Goal: Navigation & Orientation: Find specific page/section

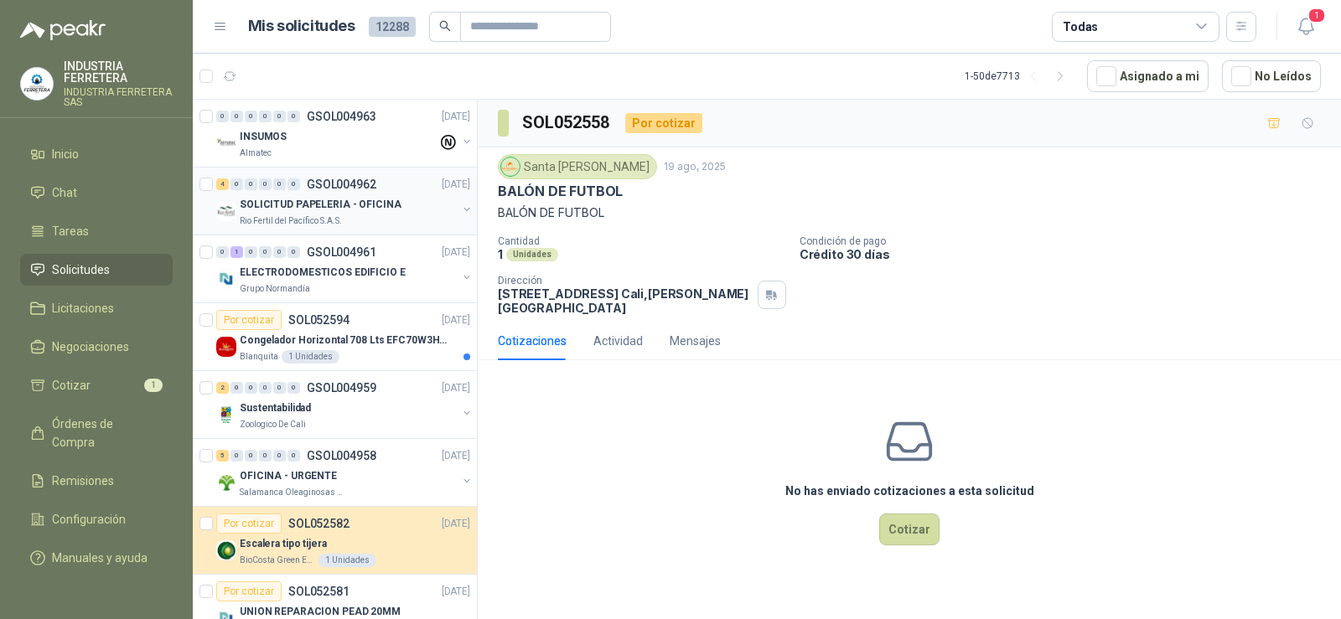
click at [338, 201] on p "SOLICITUD PAPELERIA - OFICINA" at bounding box center [321, 205] width 162 height 16
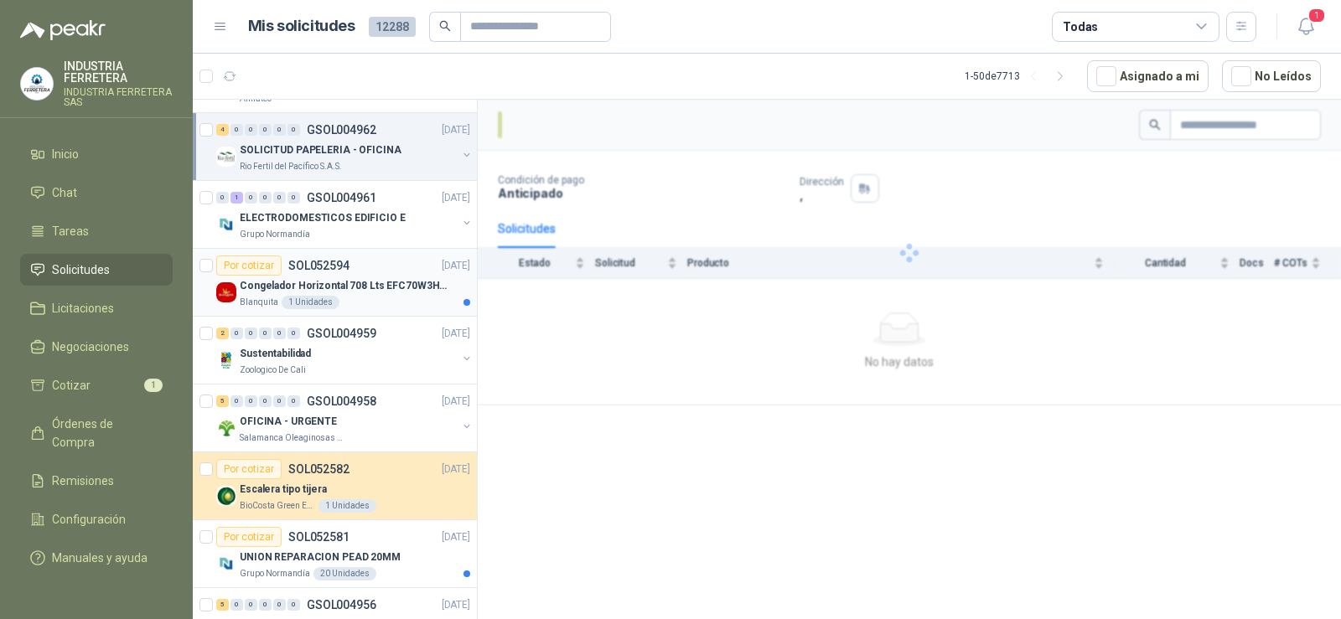
scroll to position [84, 0]
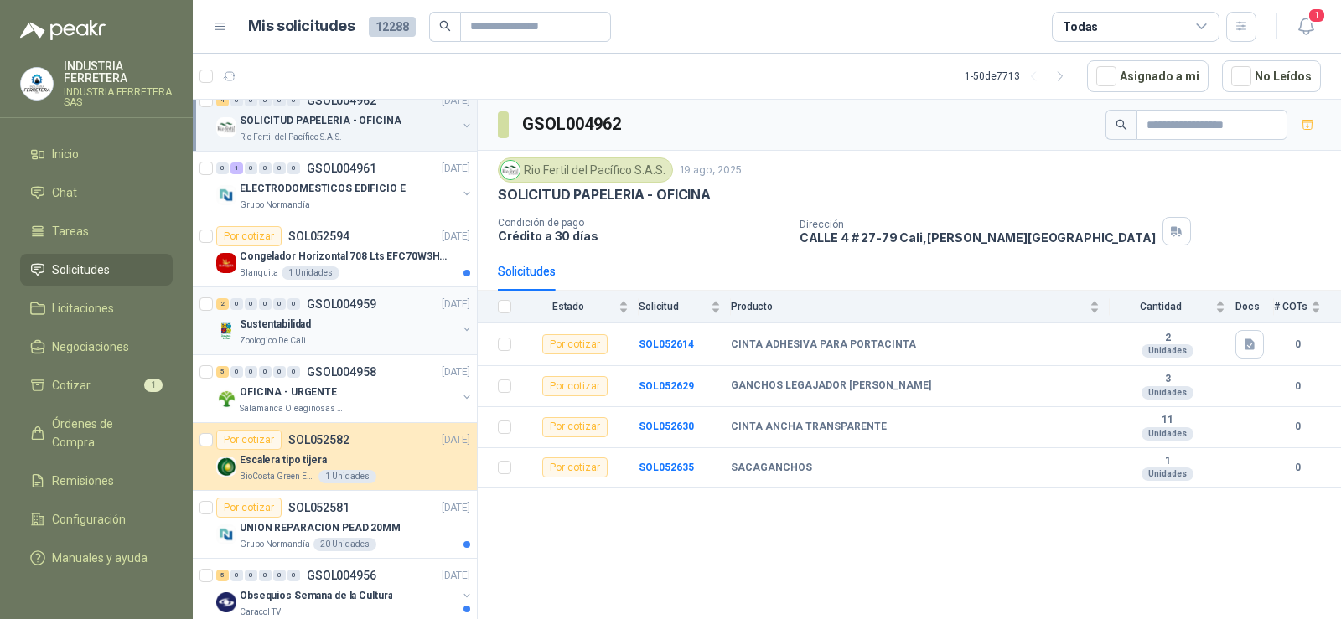
click at [298, 318] on p "Sustentabilidad" at bounding box center [275, 325] width 71 height 16
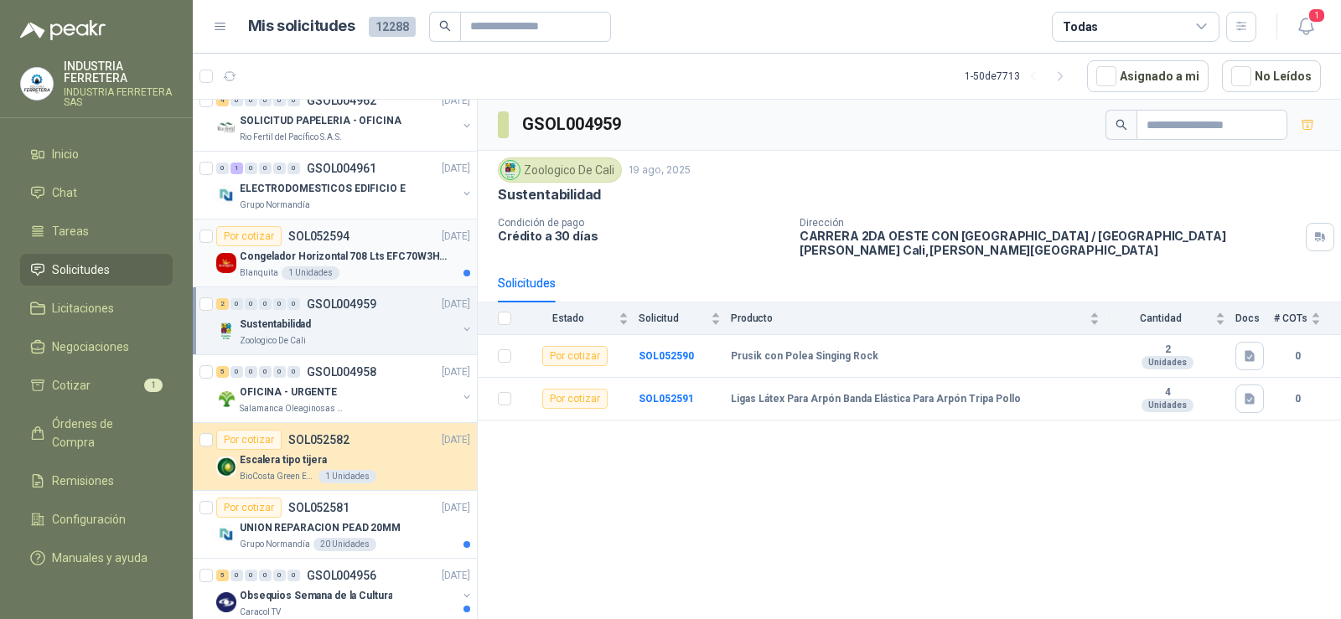
click at [333, 251] on p "Congelador Horizontal 708 Lts EFC70W3HTW Blanco Modelo EFC70W3HTW Código 501967" at bounding box center [344, 257] width 209 height 16
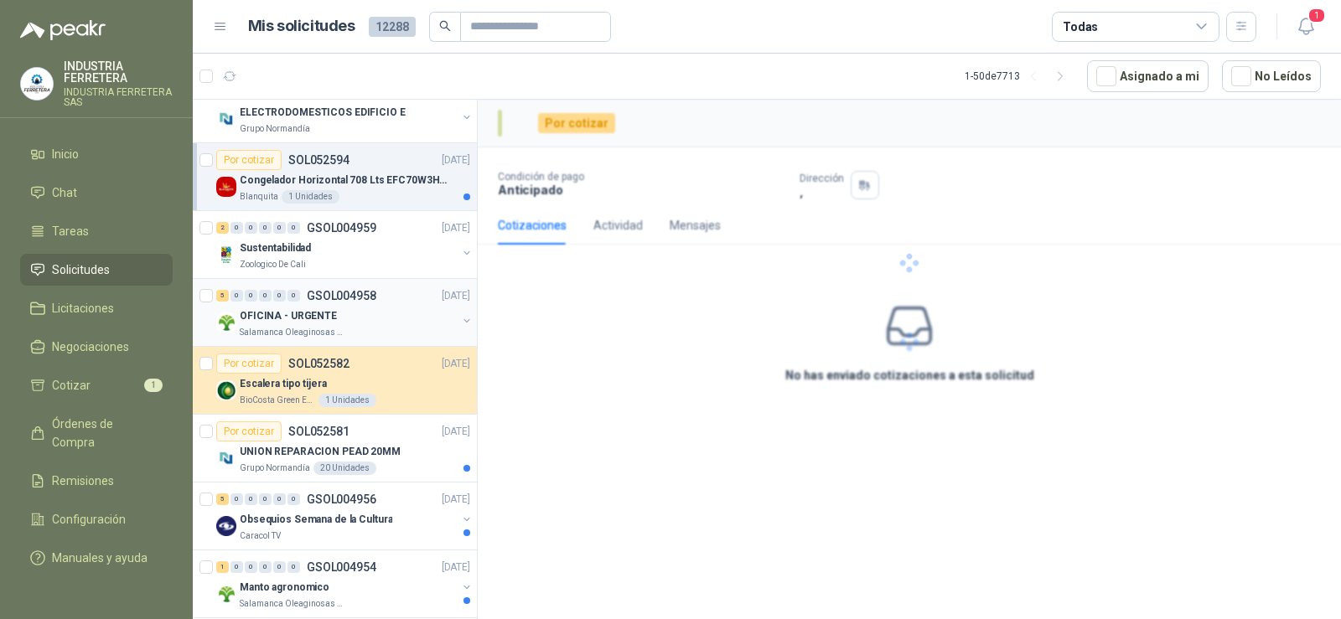
scroll to position [168, 0]
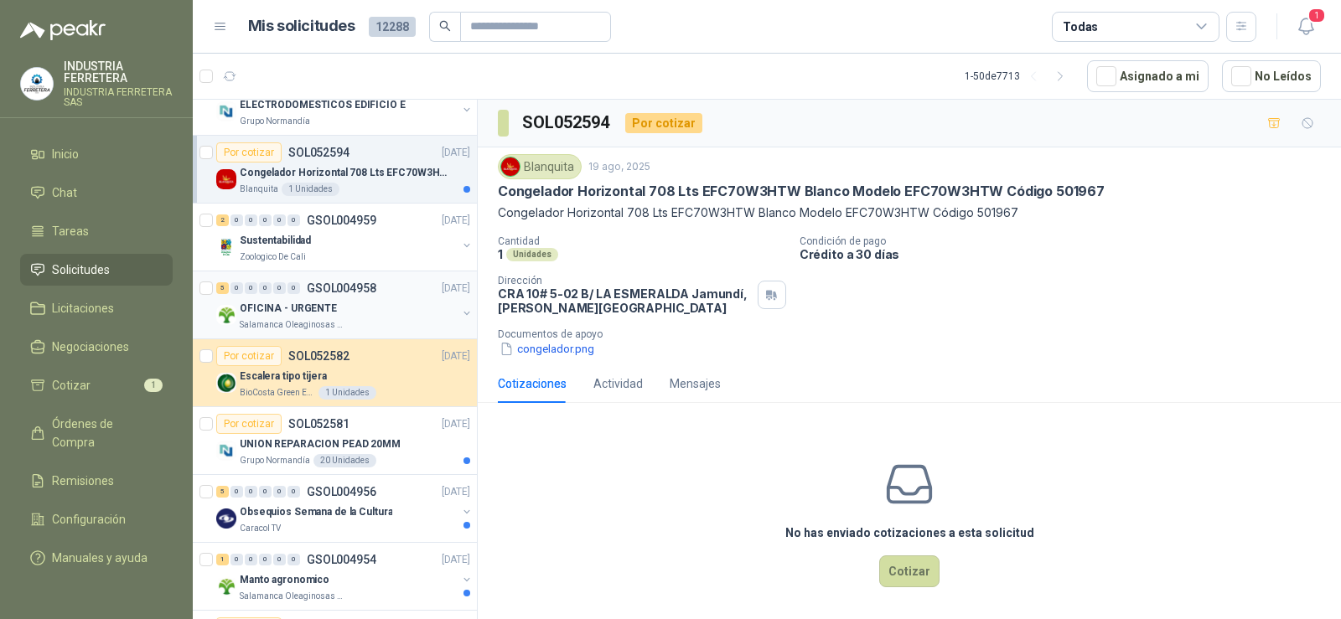
click at [303, 295] on div "5 0 0 0 0 0 GSOL004958 [DATE]" at bounding box center [344, 288] width 257 height 20
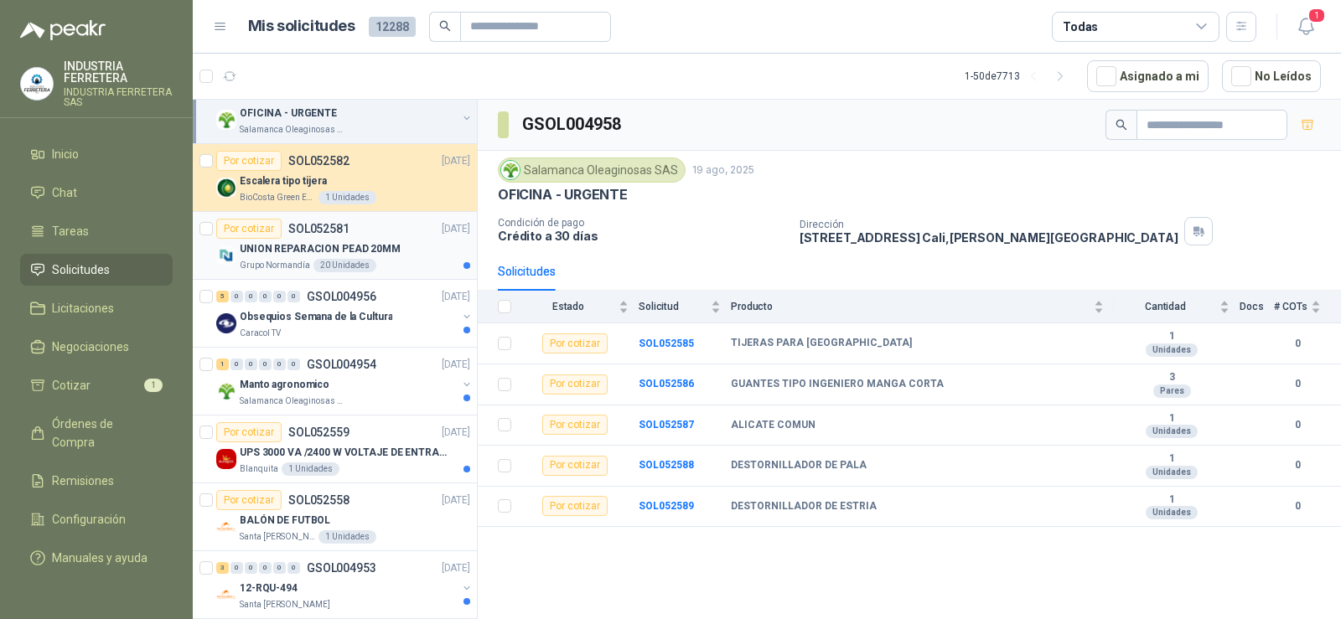
scroll to position [335, 0]
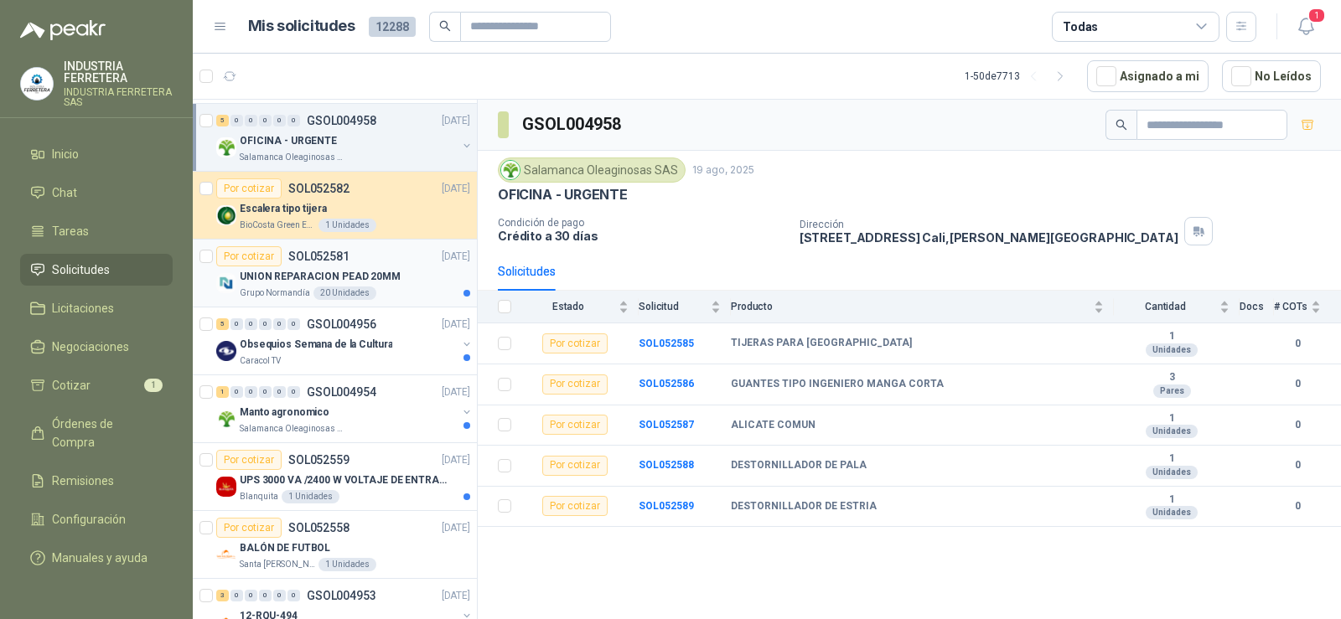
click at [337, 267] on div "UNION REPARACION PEAD 20MM" at bounding box center [355, 277] width 230 height 20
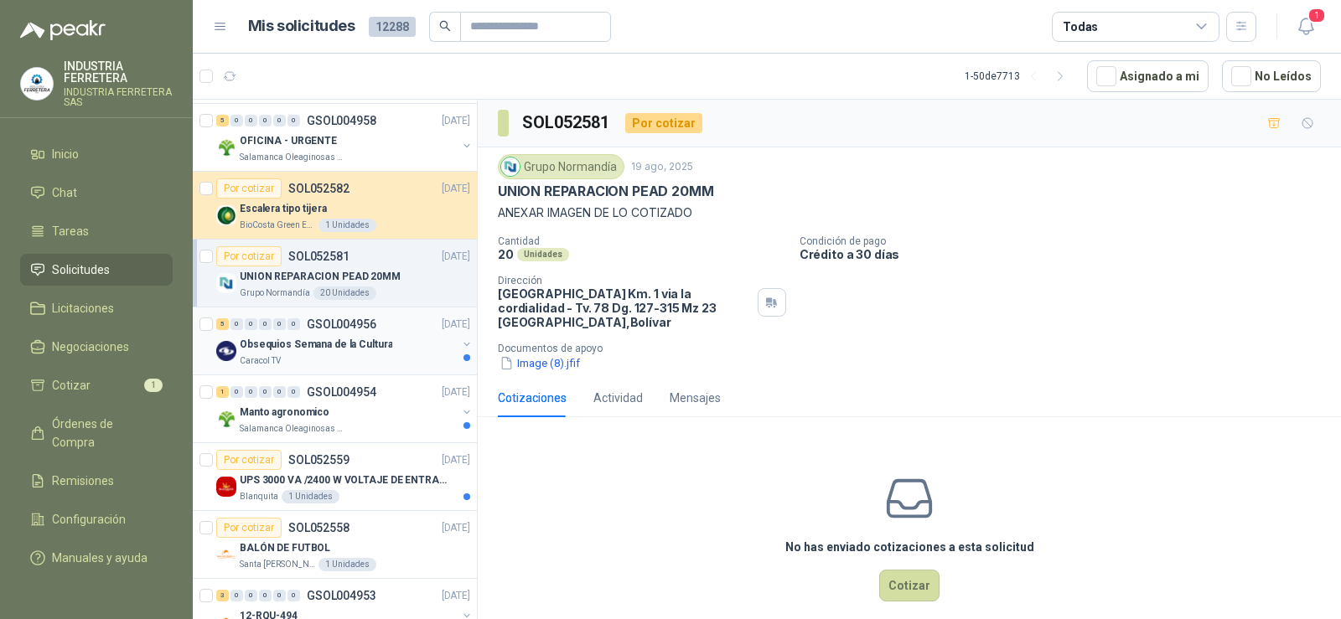
click at [306, 329] on div "5 0 0 0 0 0 GSOL004956" at bounding box center [296, 324] width 160 height 12
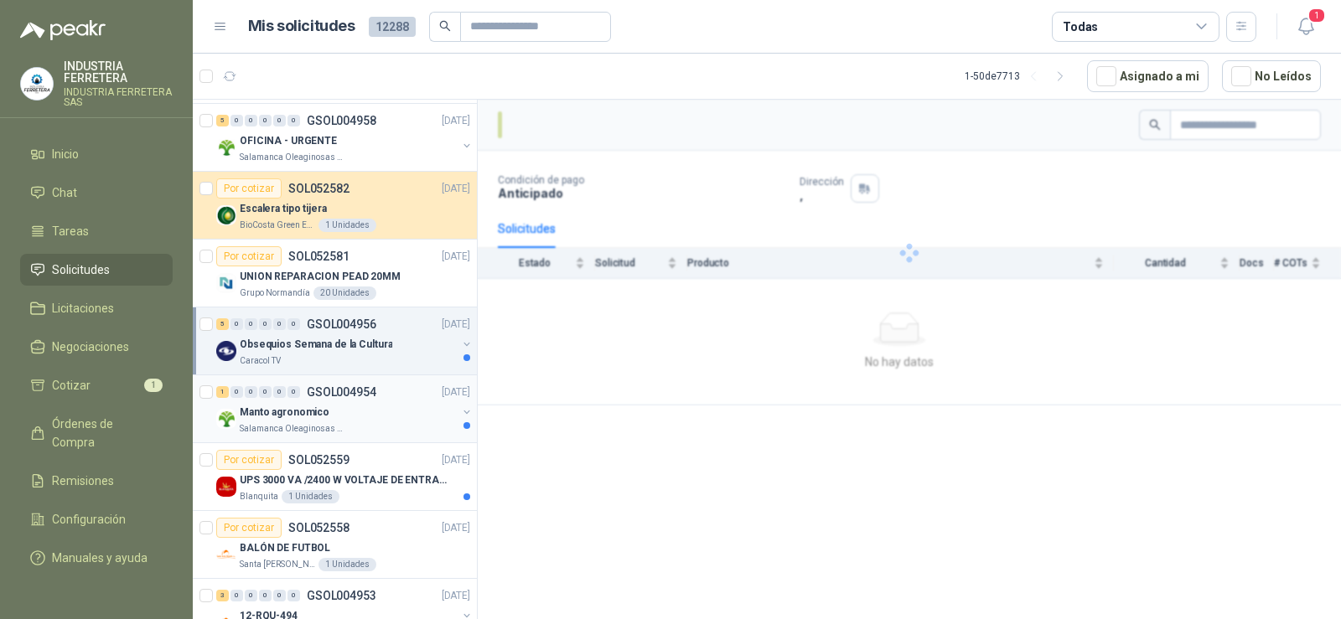
scroll to position [419, 0]
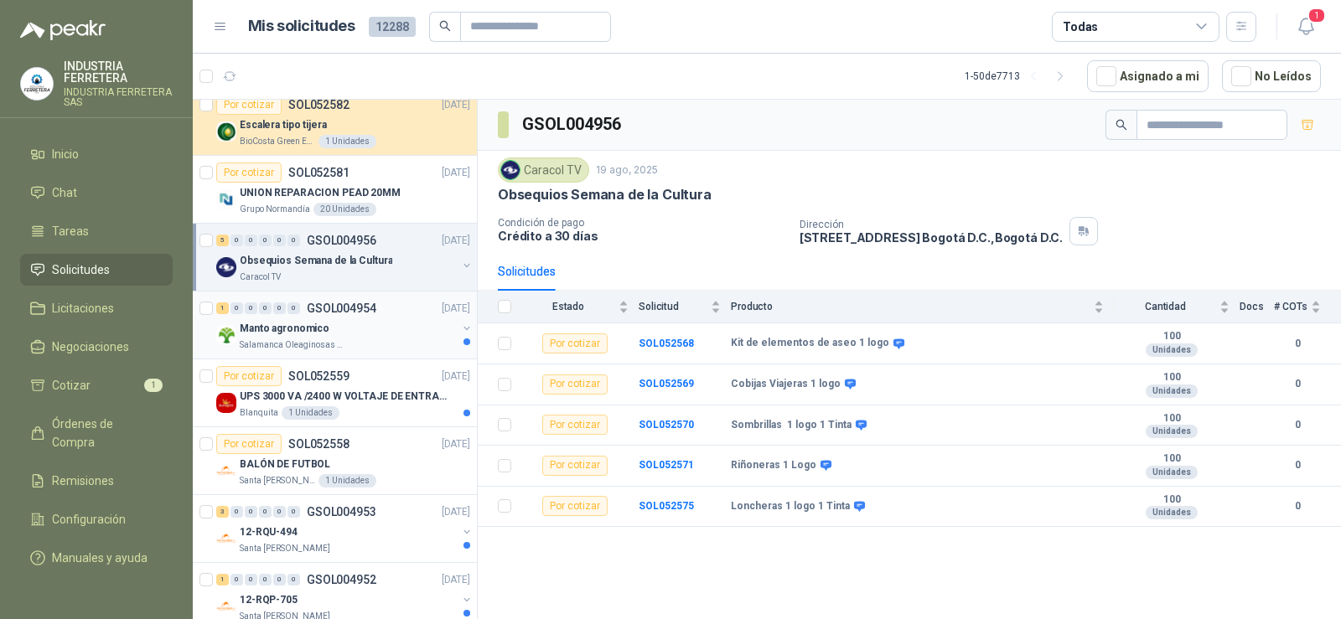
click at [303, 327] on p "Manto agronomico" at bounding box center [285, 329] width 90 height 16
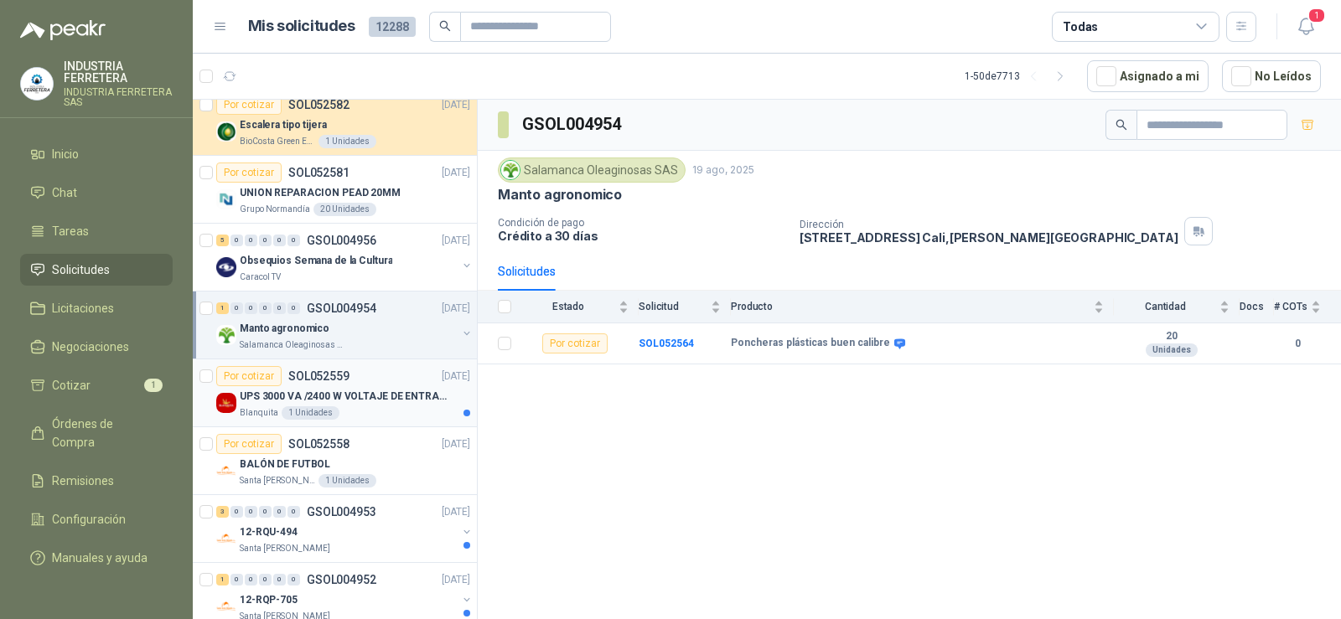
click at [313, 401] on p "UPS 3000 VA /2400 W VOLTAJE DE ENTRADA / SALIDA 12V ON LINE" at bounding box center [344, 397] width 209 height 16
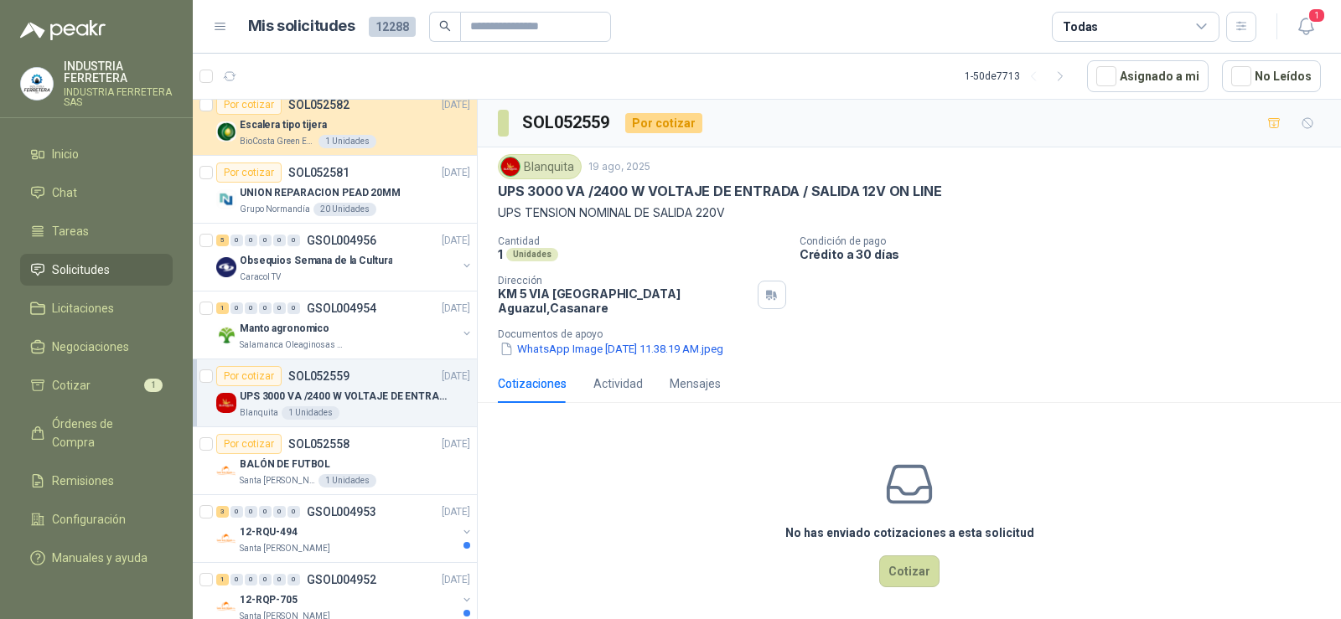
scroll to position [503, 0]
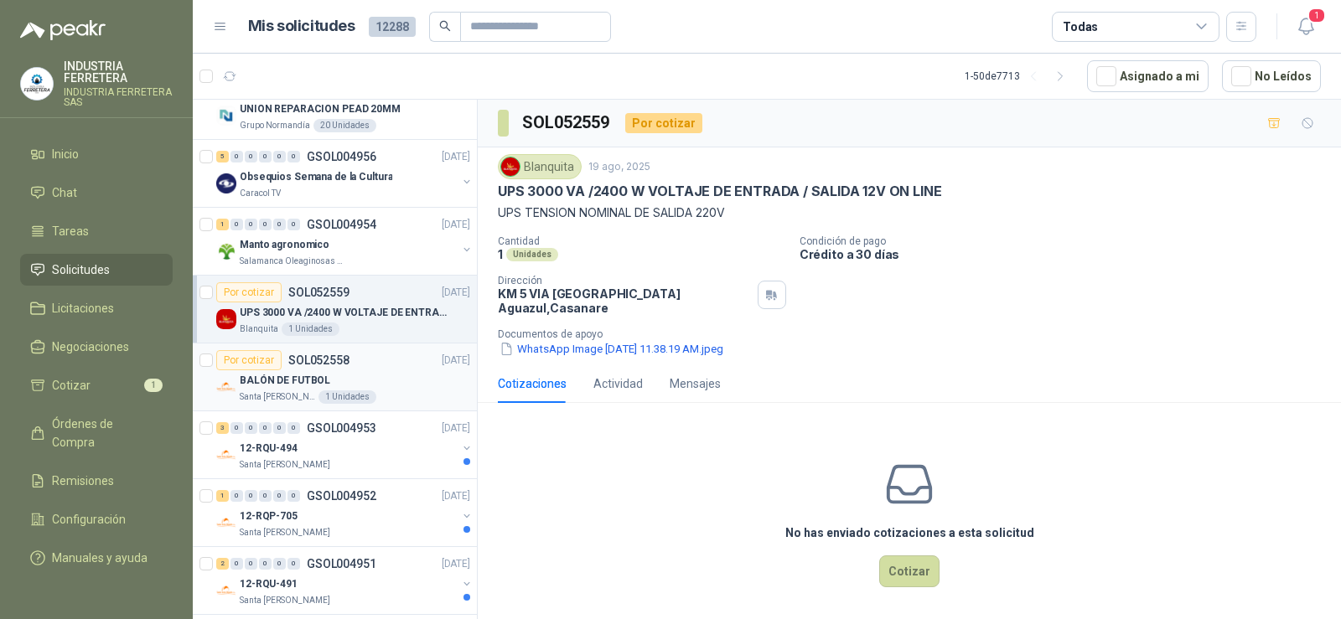
click at [298, 381] on p "BALÓN DE FUTBOL" at bounding box center [285, 381] width 91 height 16
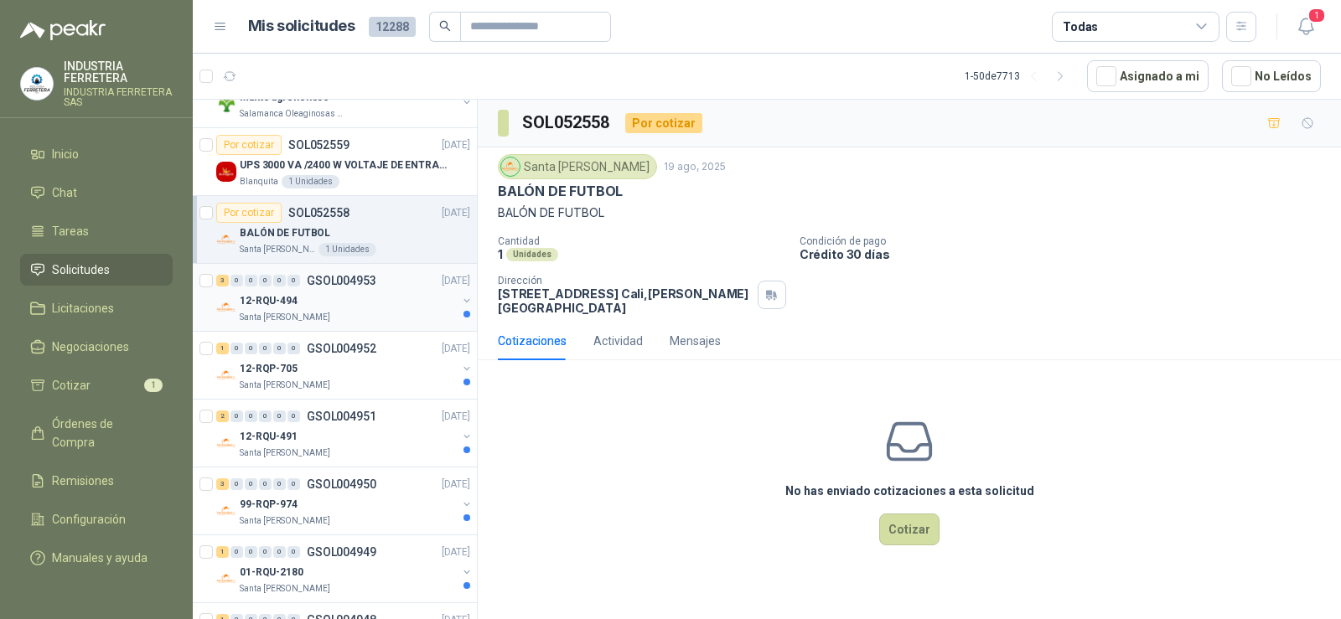
scroll to position [670, 0]
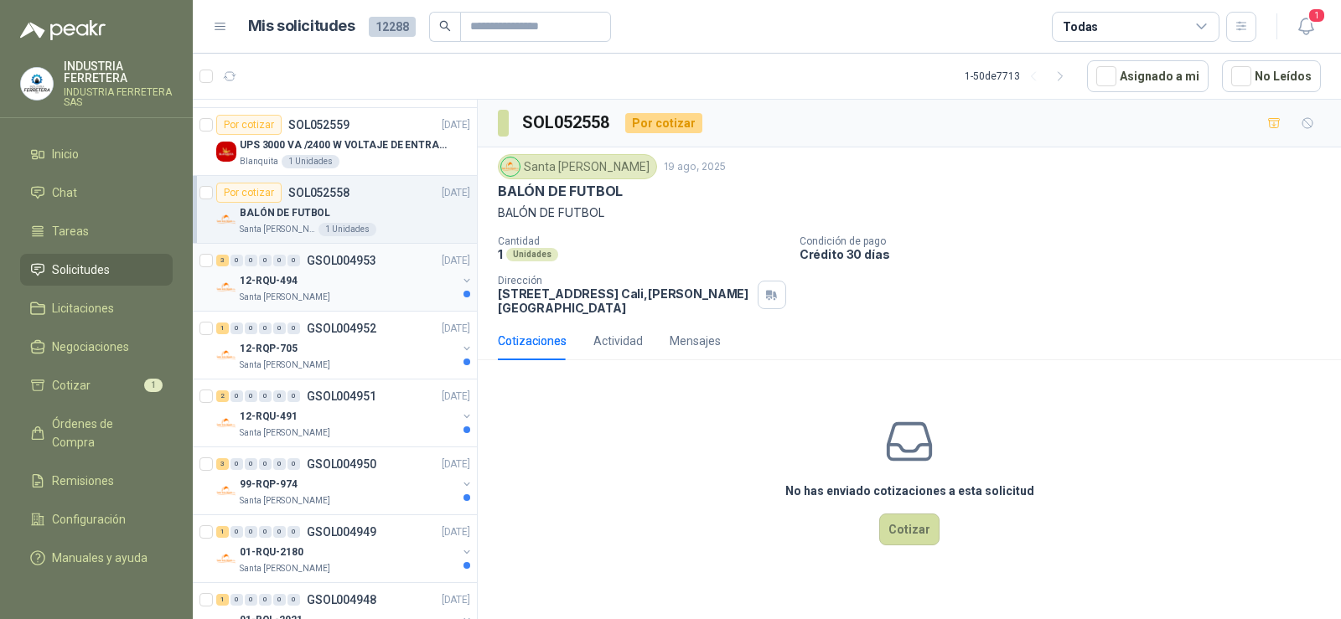
click at [287, 280] on p "12-RQU-494" at bounding box center [269, 281] width 58 height 16
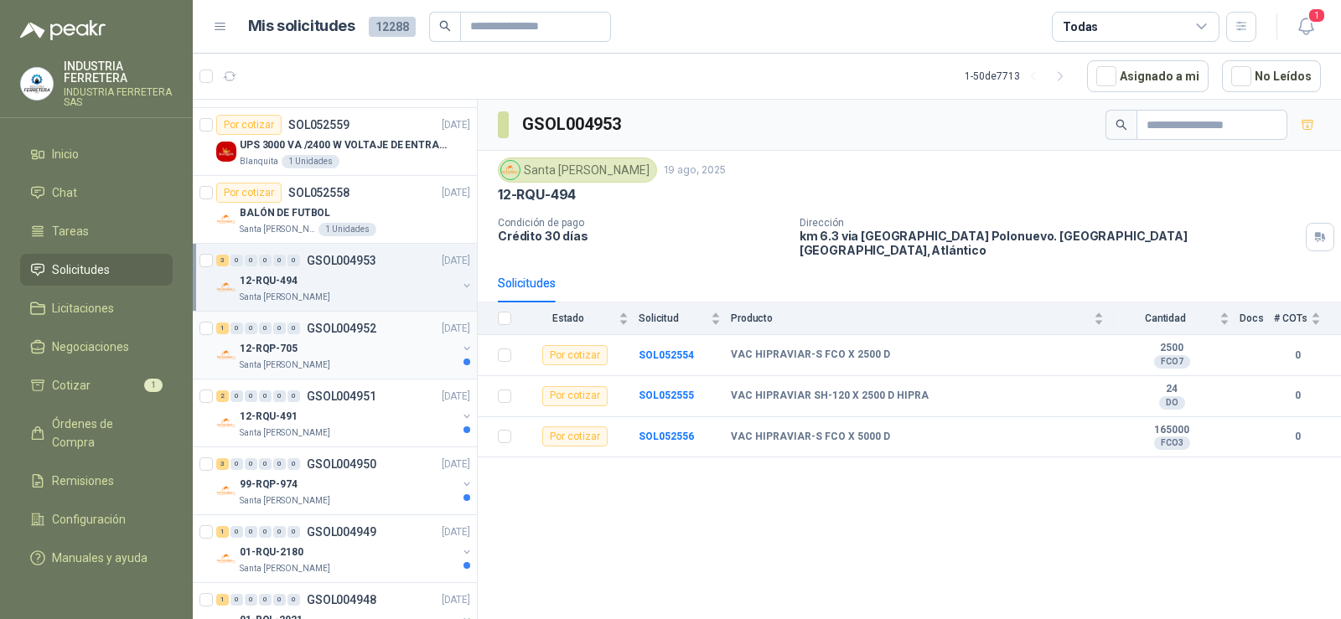
click at [301, 347] on div "12-RQP-705" at bounding box center [348, 349] width 217 height 20
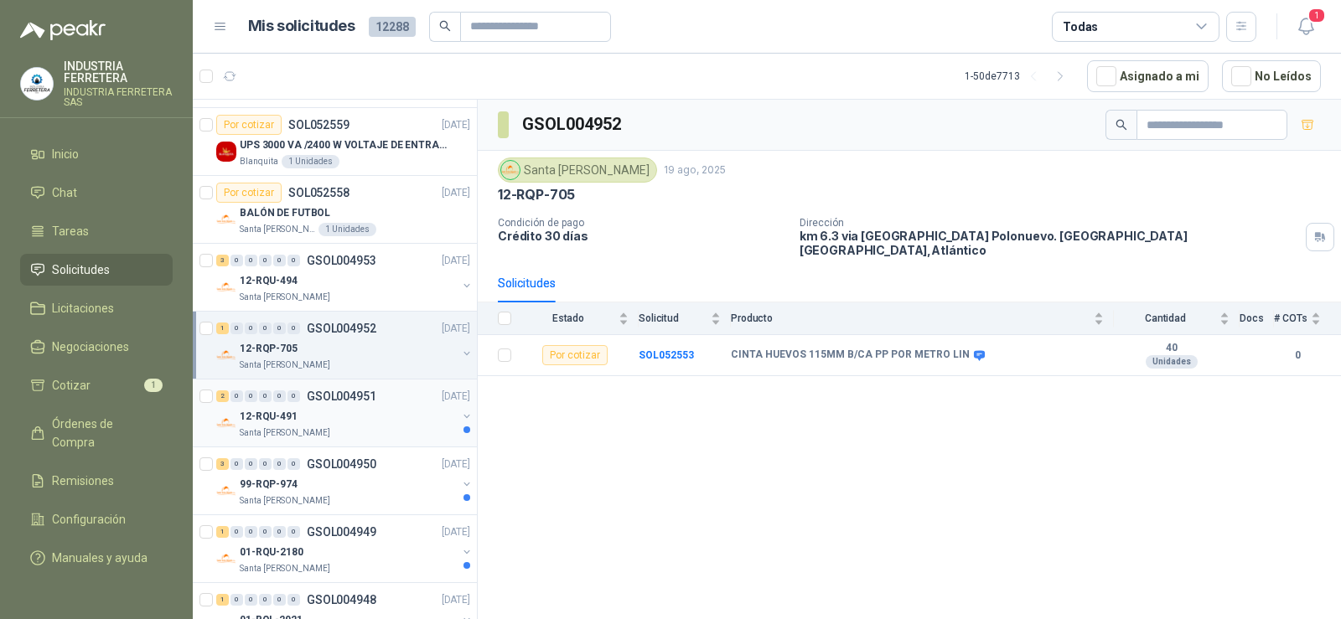
click at [310, 420] on div "12-RQU-491" at bounding box center [348, 416] width 217 height 20
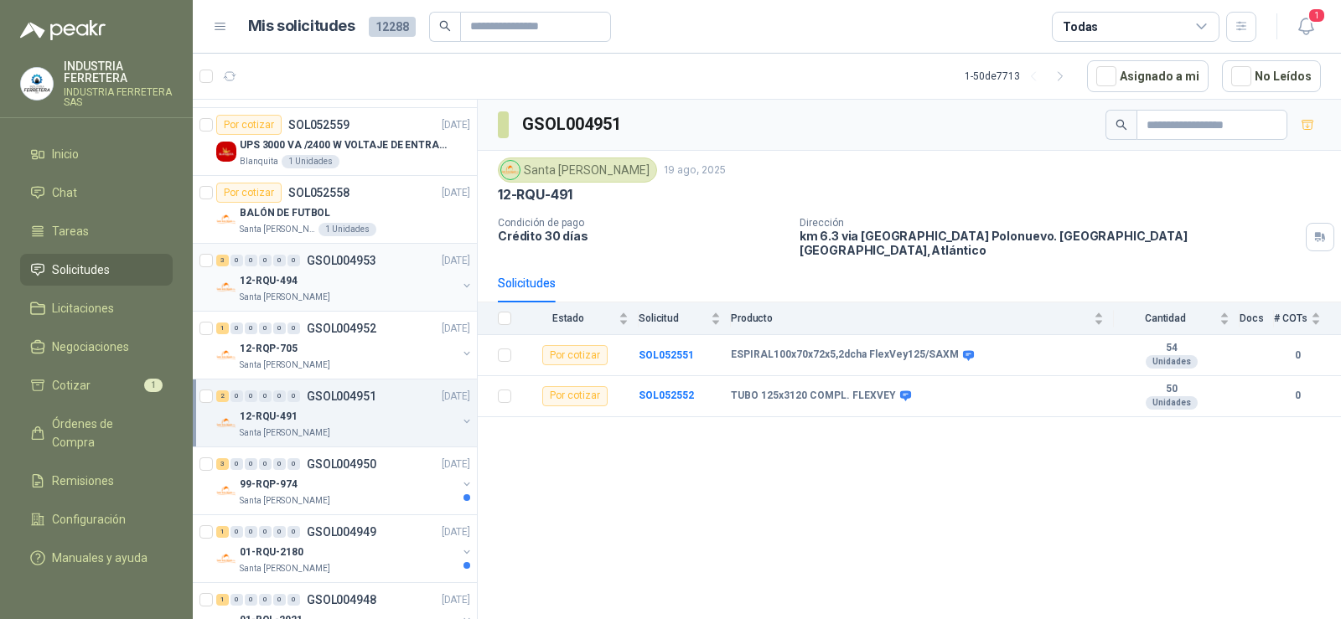
scroll to position [754, 0]
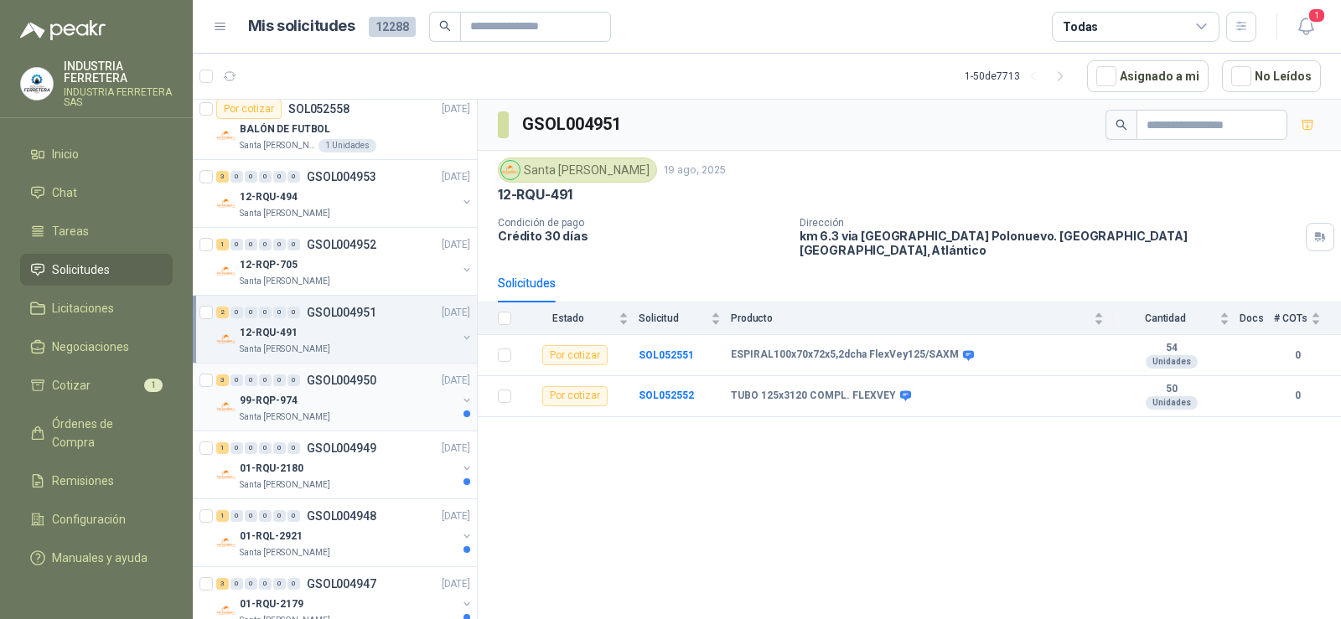
click at [310, 408] on div "99-RQP-974" at bounding box center [348, 401] width 217 height 20
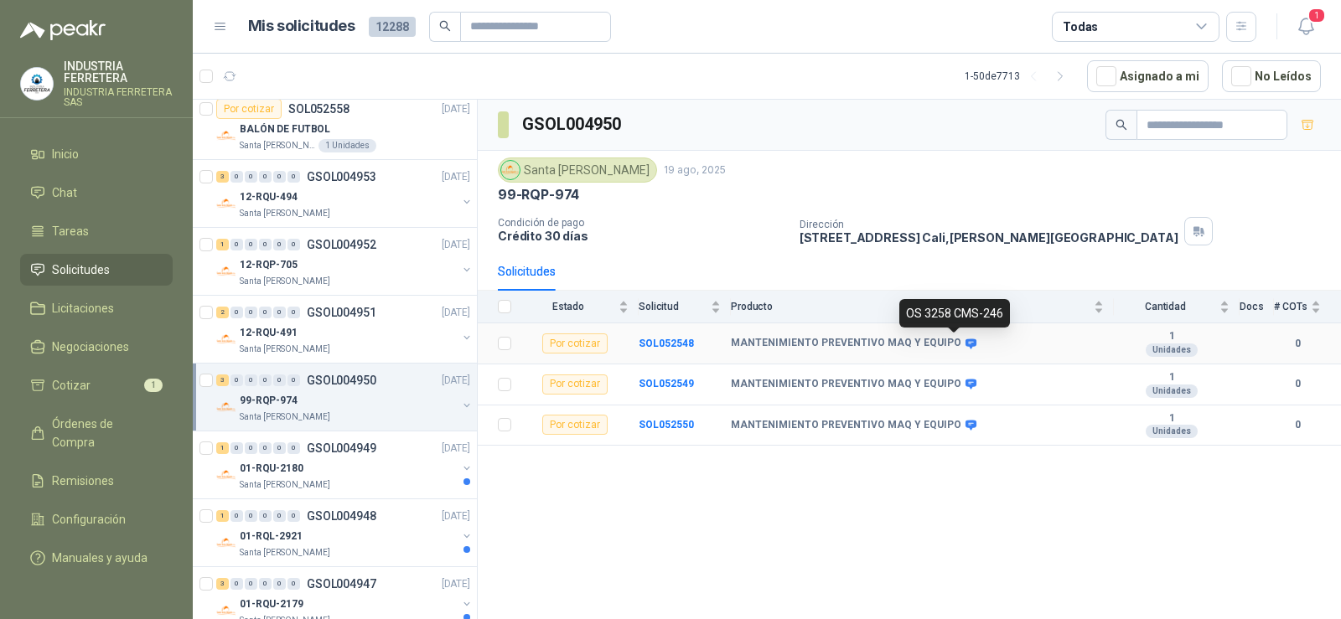
click at [965, 340] on icon at bounding box center [970, 344] width 11 height 10
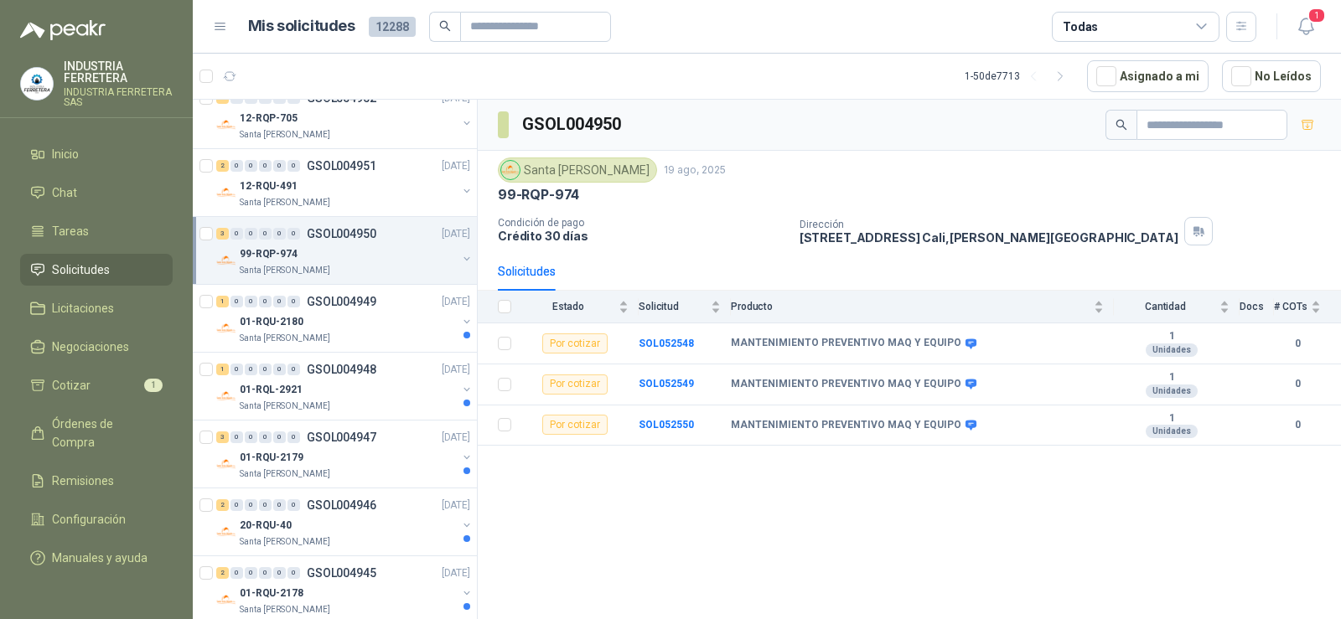
scroll to position [922, 0]
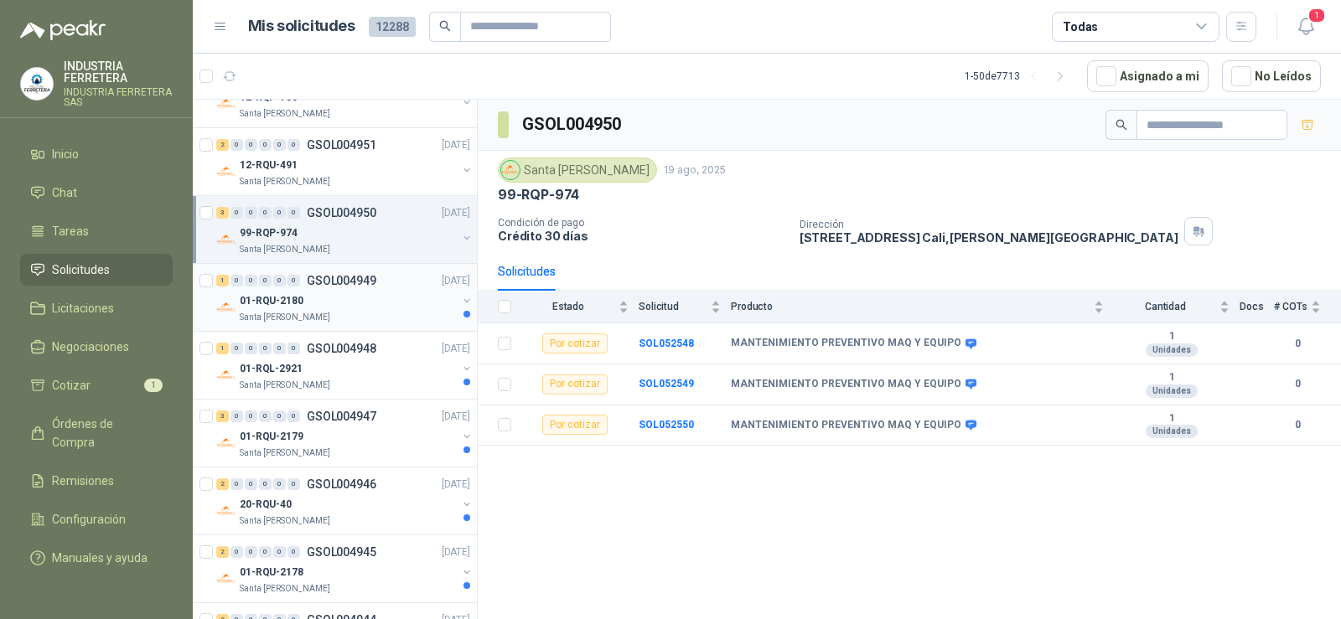
click at [303, 303] on div "01-RQU-2180" at bounding box center [348, 301] width 217 height 20
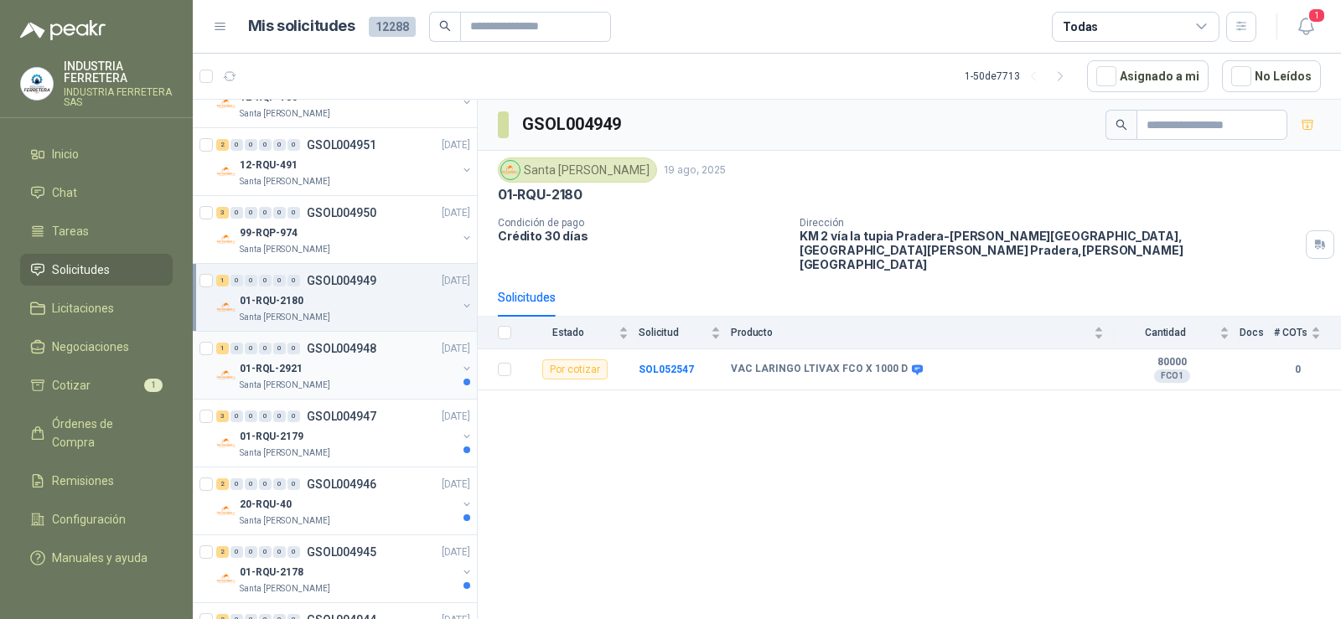
click at [295, 372] on p "01-RQL-2921" at bounding box center [271, 369] width 63 height 16
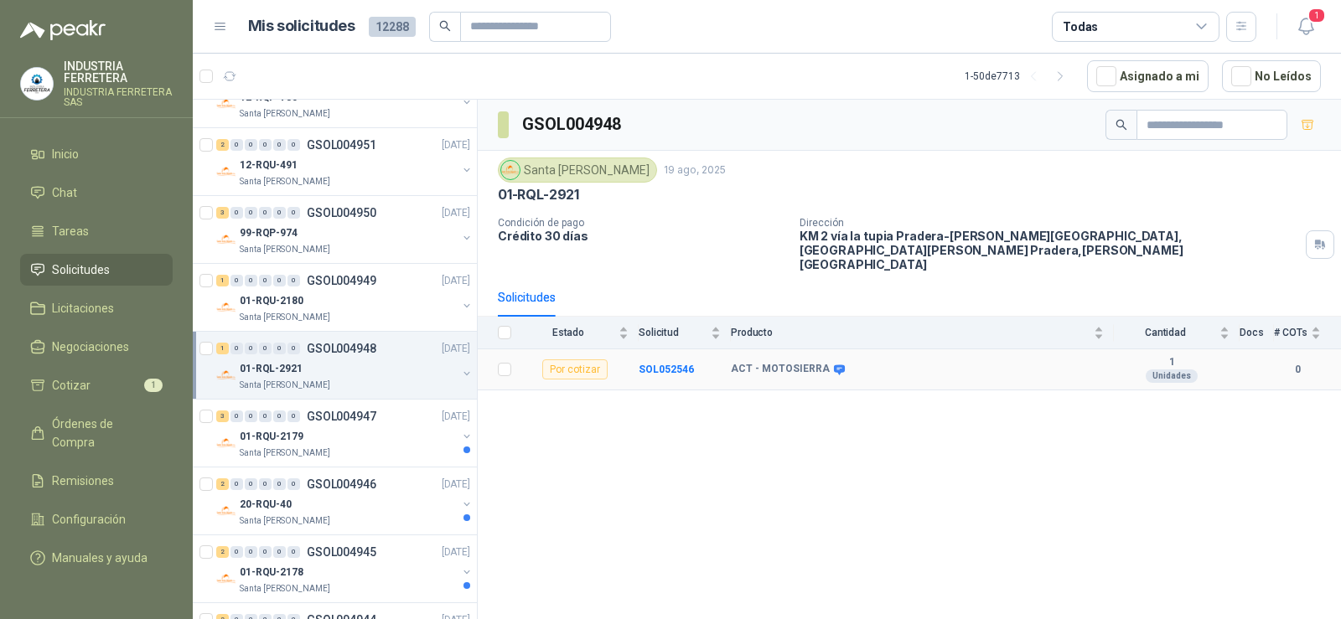
click at [830, 364] on span at bounding box center [836, 370] width 13 height 13
click at [834, 365] on icon at bounding box center [839, 370] width 11 height 10
drag, startPoint x: 864, startPoint y: 411, endPoint x: 789, endPoint y: 435, distance: 78.5
click at [866, 411] on div "GSOL004948 [GEOGRAPHIC_DATA][PERSON_NAME] [DATE] 01-RQL-2921 Condición de pago …" at bounding box center [909, 362] width 863 height 525
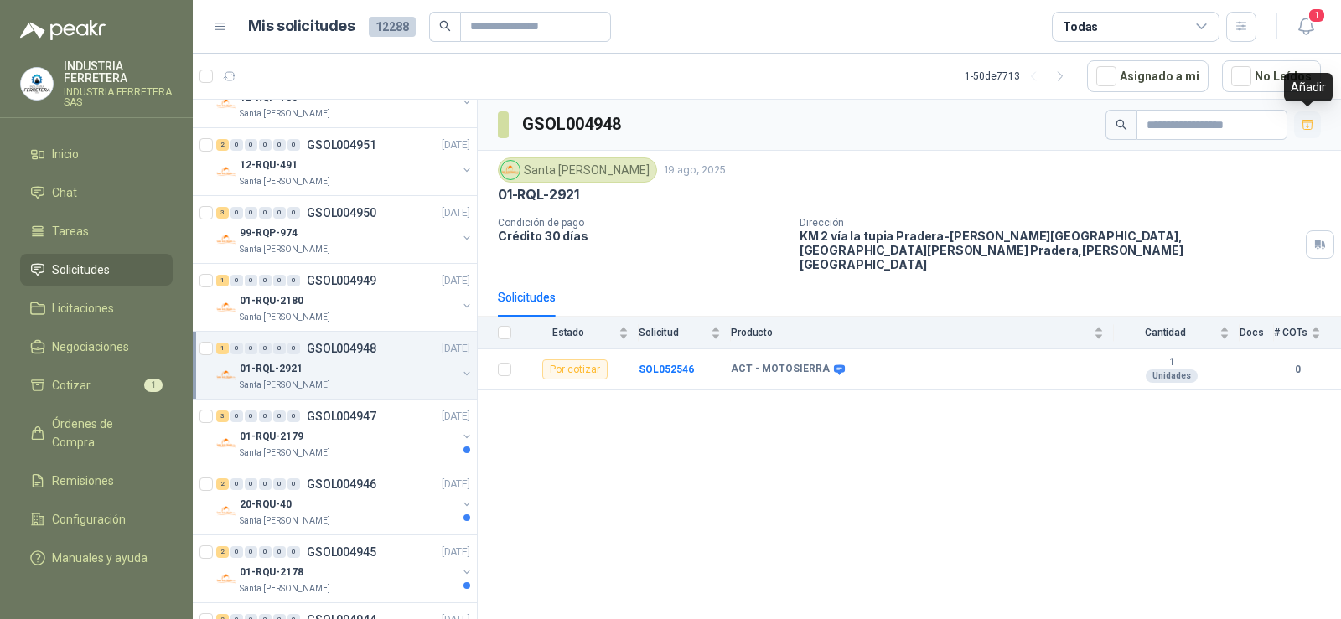
click at [1308, 128] on icon "button" at bounding box center [1308, 125] width 14 height 14
click at [286, 441] on p "01-RQU-2179" at bounding box center [272, 437] width 64 height 16
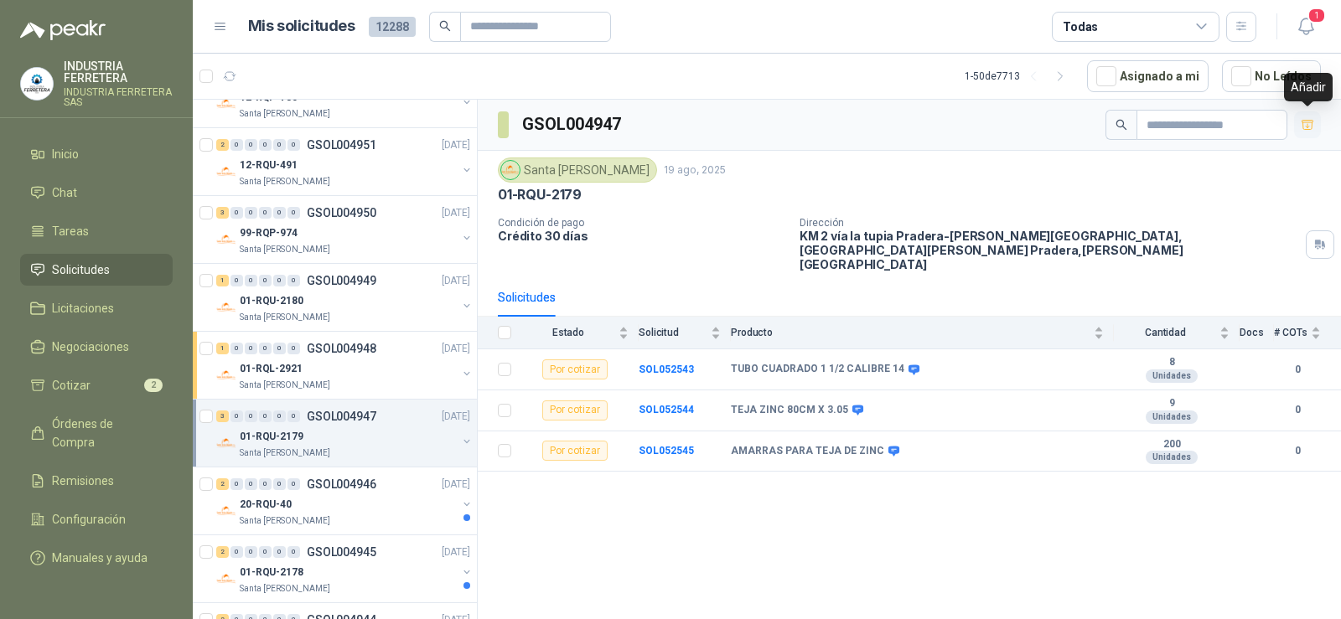
click at [1308, 123] on icon "button" at bounding box center [1308, 125] width 14 height 14
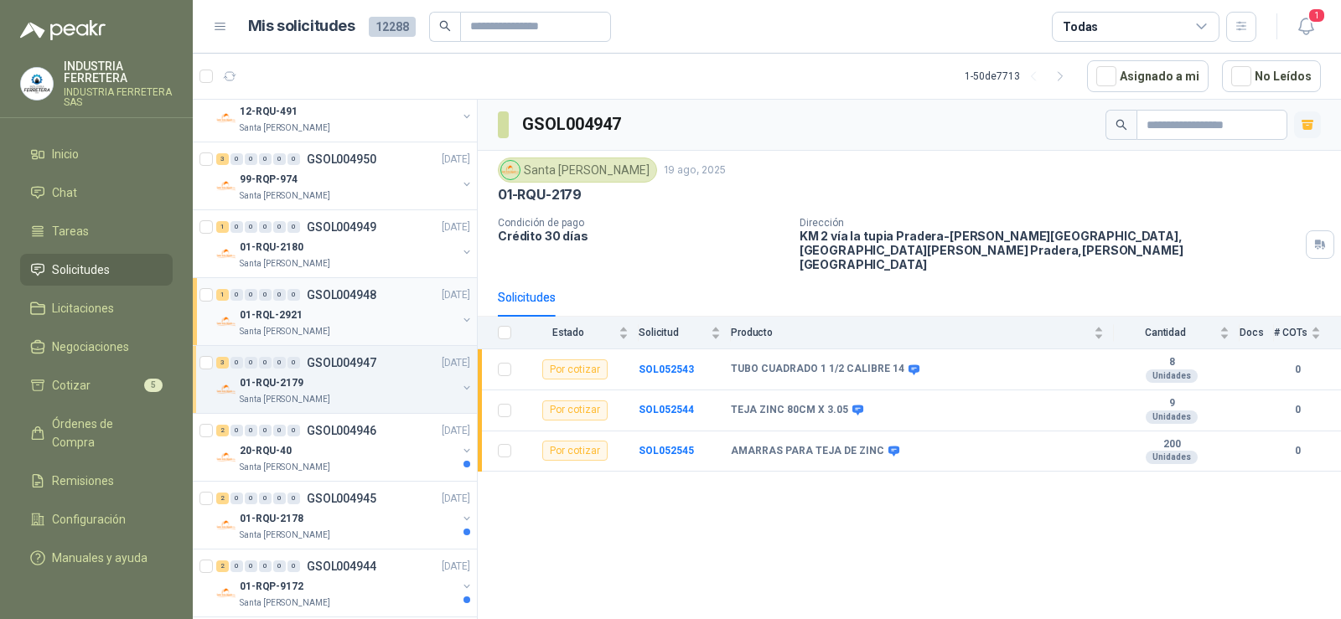
scroll to position [1006, 0]
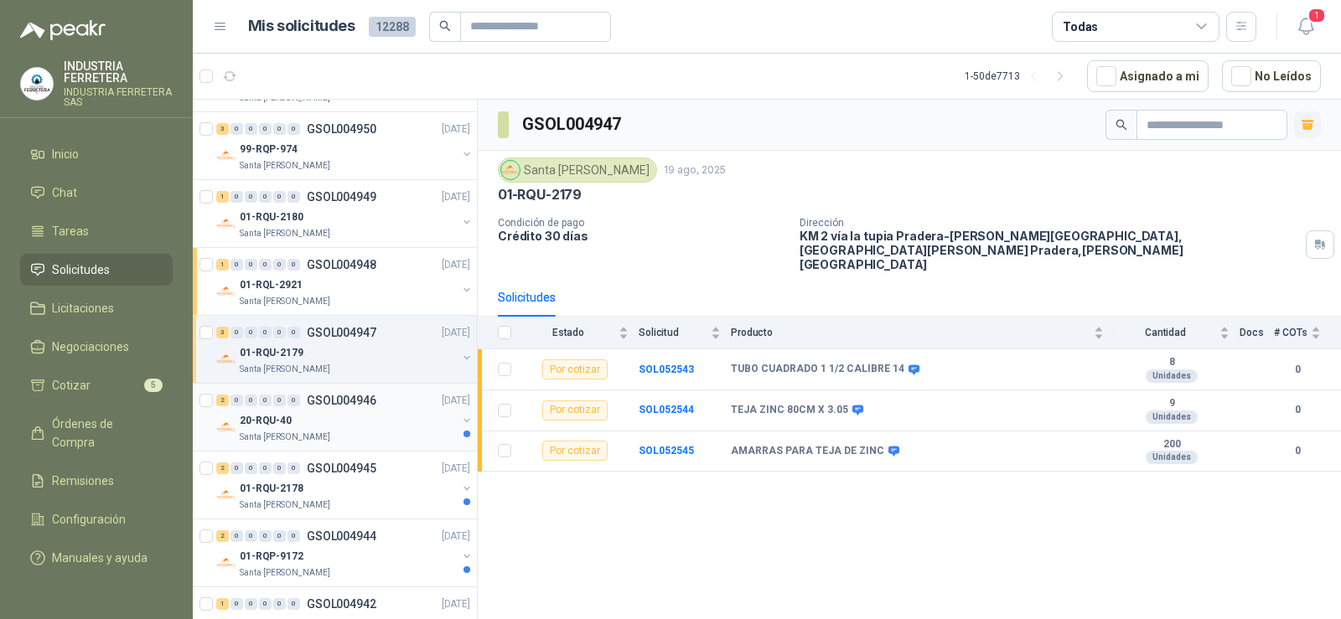
click at [274, 426] on p "20-RQU-40" at bounding box center [266, 421] width 52 height 16
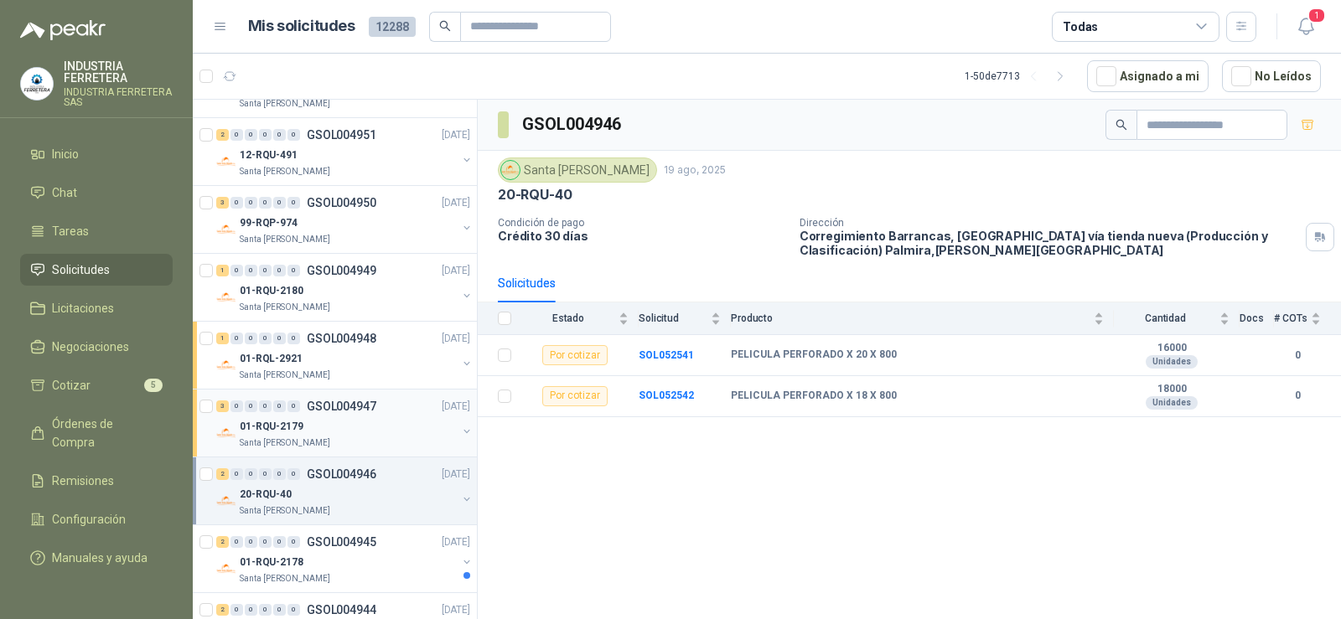
scroll to position [1090, 0]
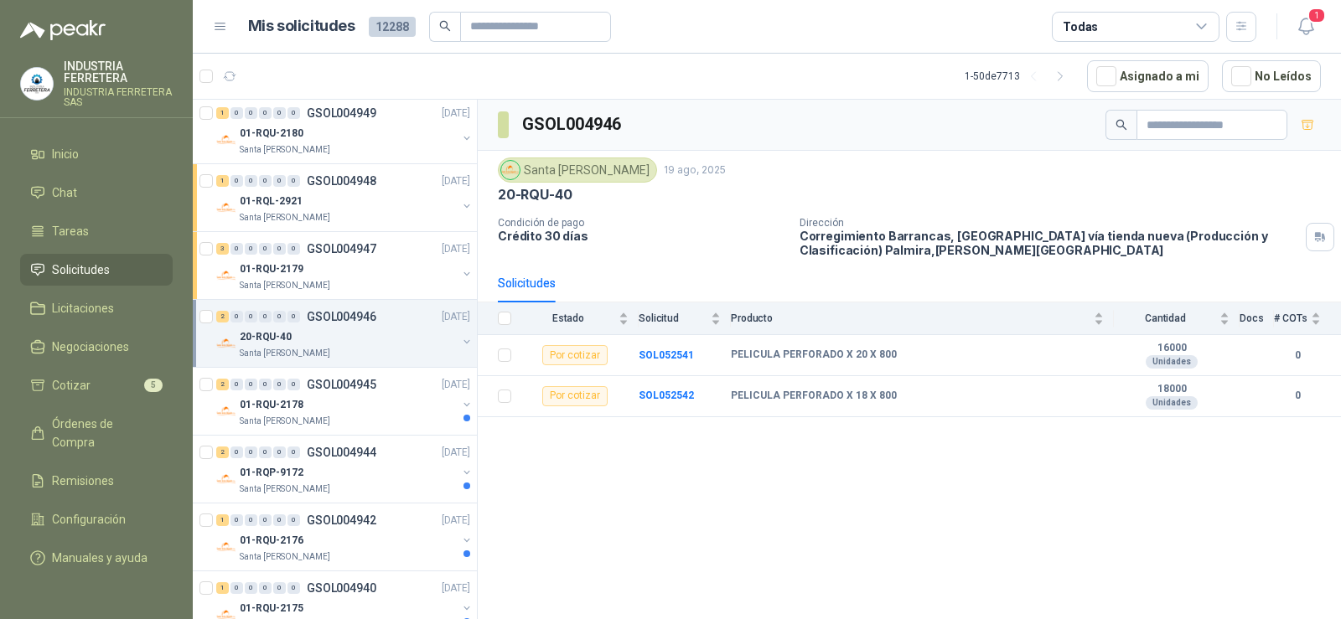
click at [298, 349] on p "Santa [PERSON_NAME]" at bounding box center [285, 353] width 91 height 13
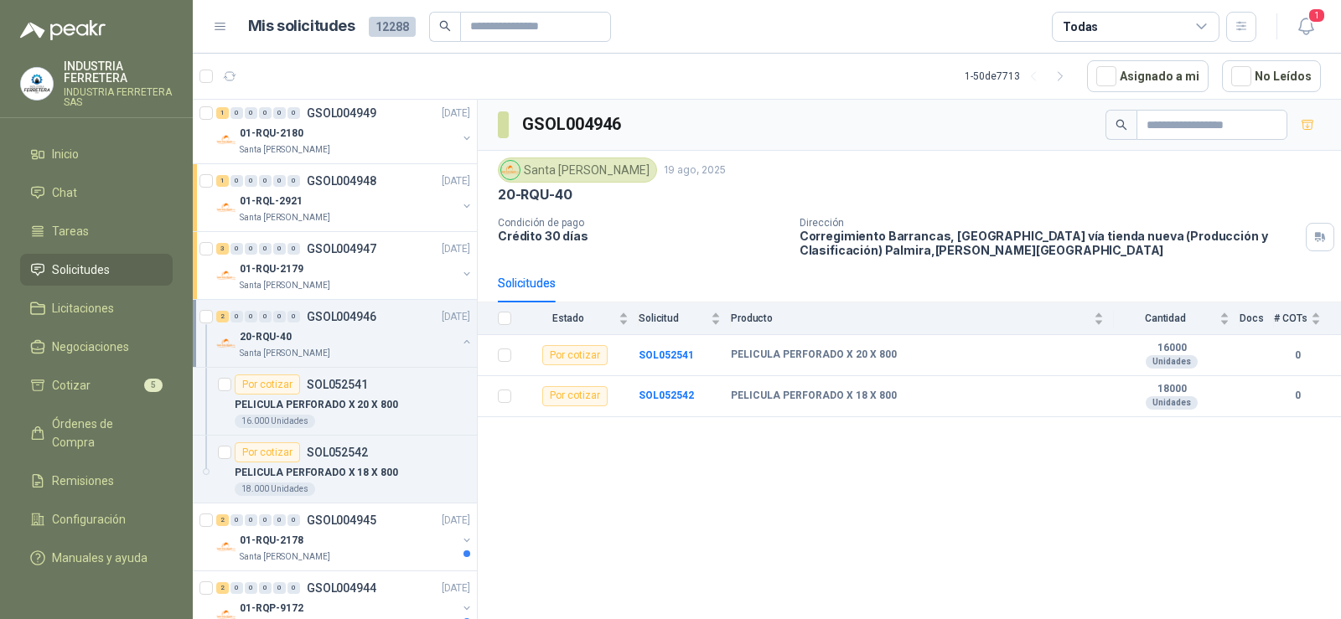
click at [313, 334] on div "20-RQU-40" at bounding box center [348, 337] width 217 height 20
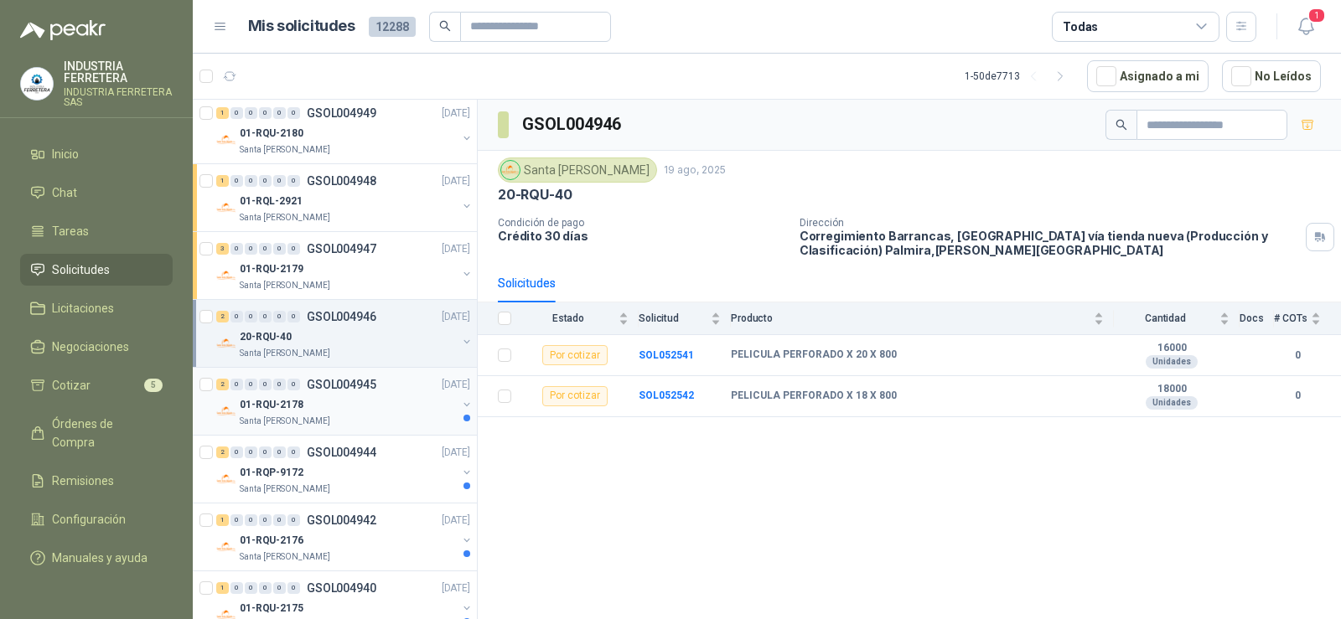
click at [324, 406] on div "01-RQU-2178" at bounding box center [348, 405] width 217 height 20
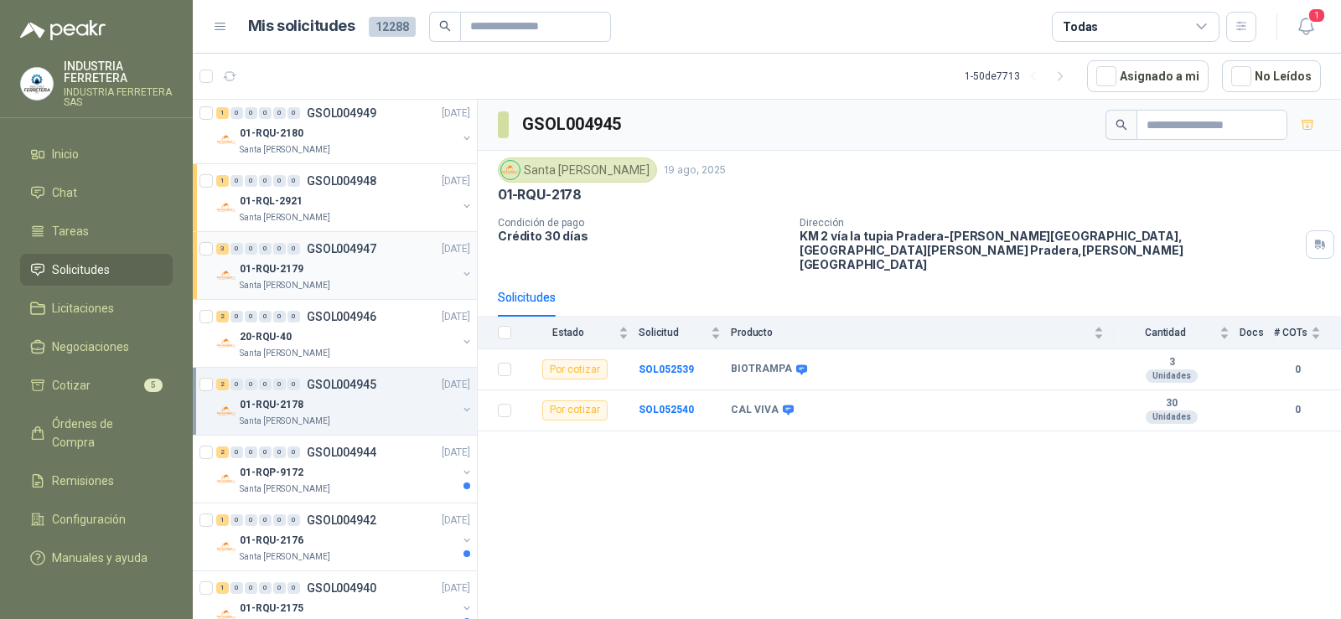
scroll to position [1257, 0]
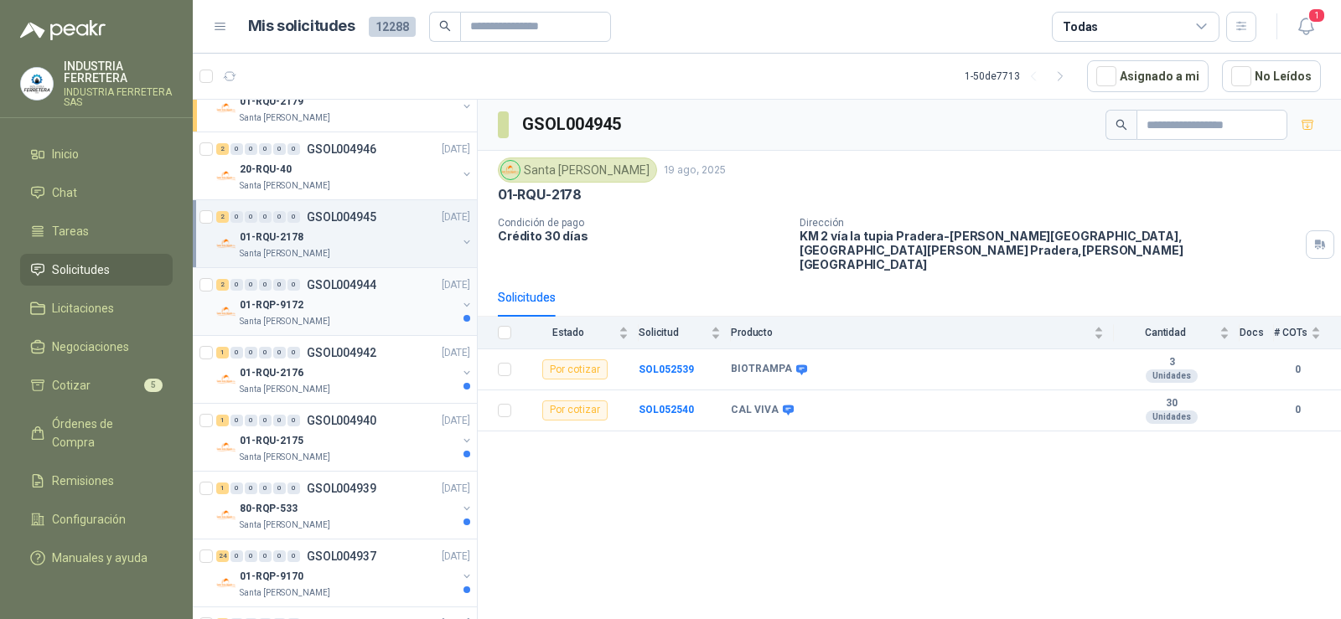
click at [327, 303] on div "01-RQP-9172" at bounding box center [348, 305] width 217 height 20
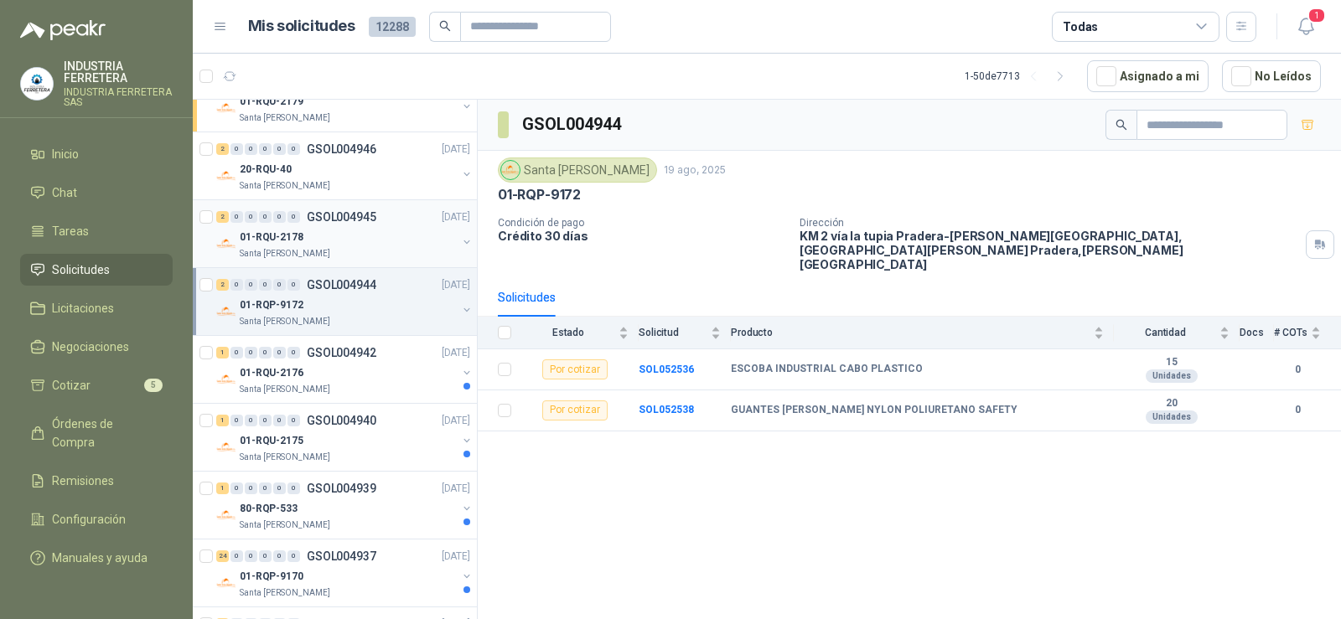
click at [306, 252] on p "Santa [PERSON_NAME]" at bounding box center [285, 253] width 91 height 13
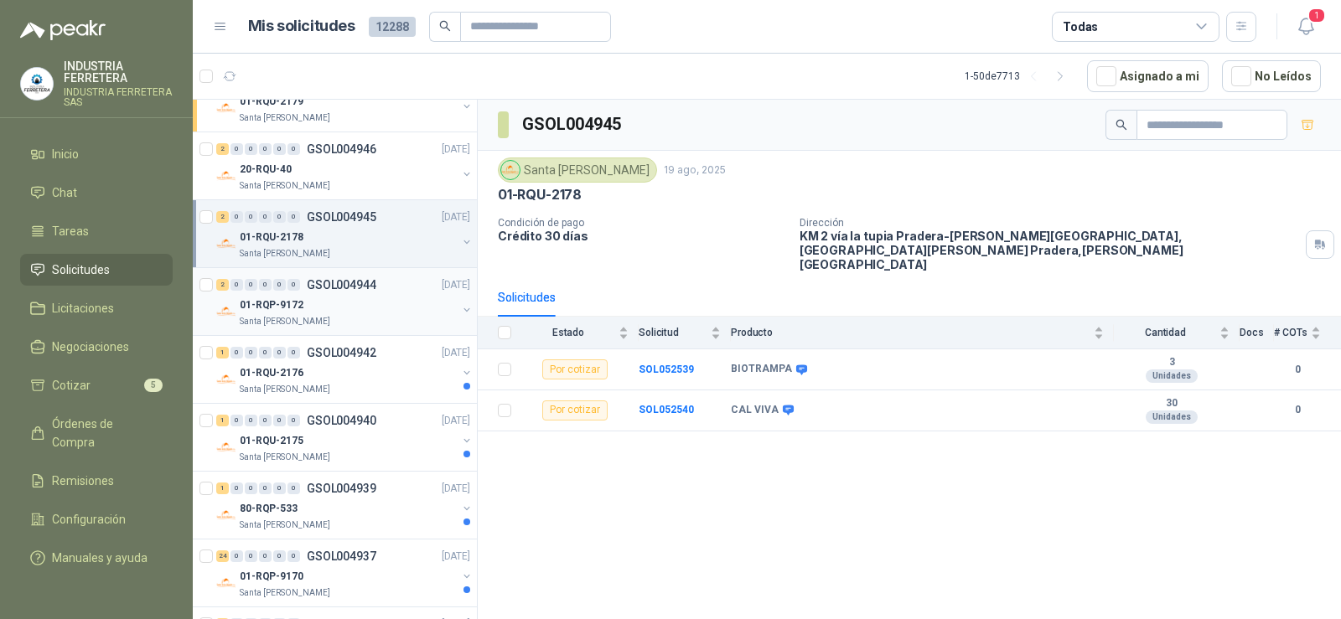
click at [314, 308] on div "01-RQP-9172" at bounding box center [348, 305] width 217 height 20
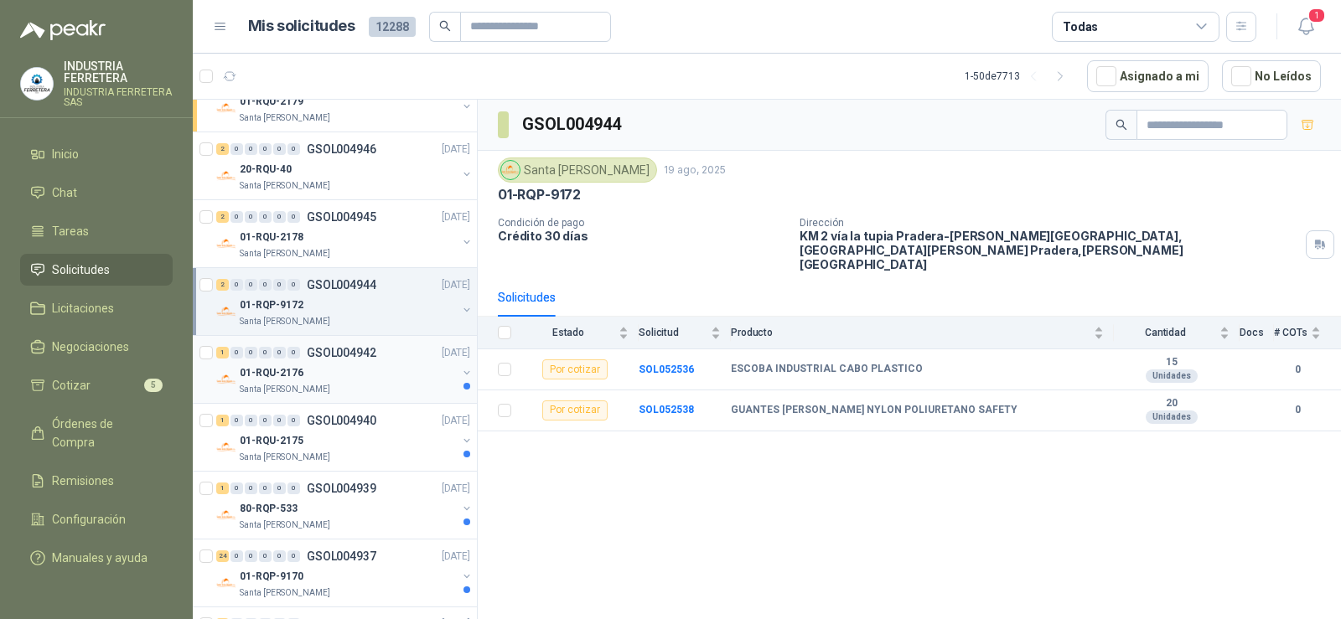
click at [317, 371] on div "01-RQU-2176" at bounding box center [348, 373] width 217 height 20
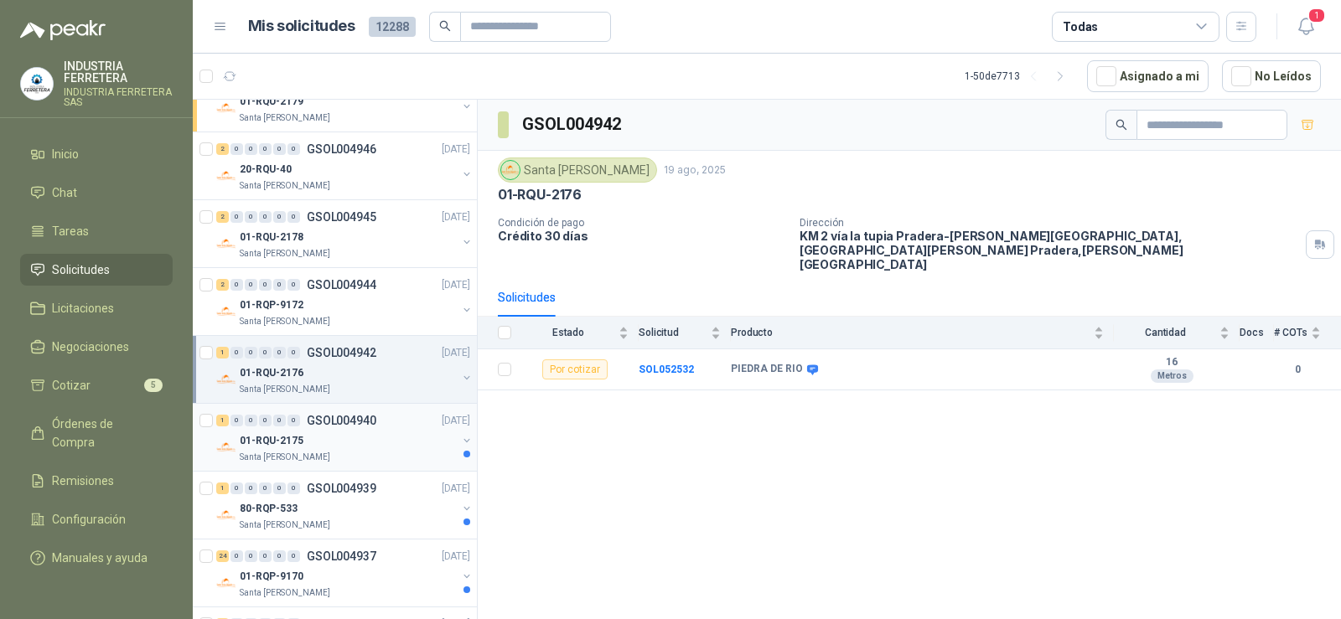
click at [317, 445] on div "01-RQU-2175" at bounding box center [348, 441] width 217 height 20
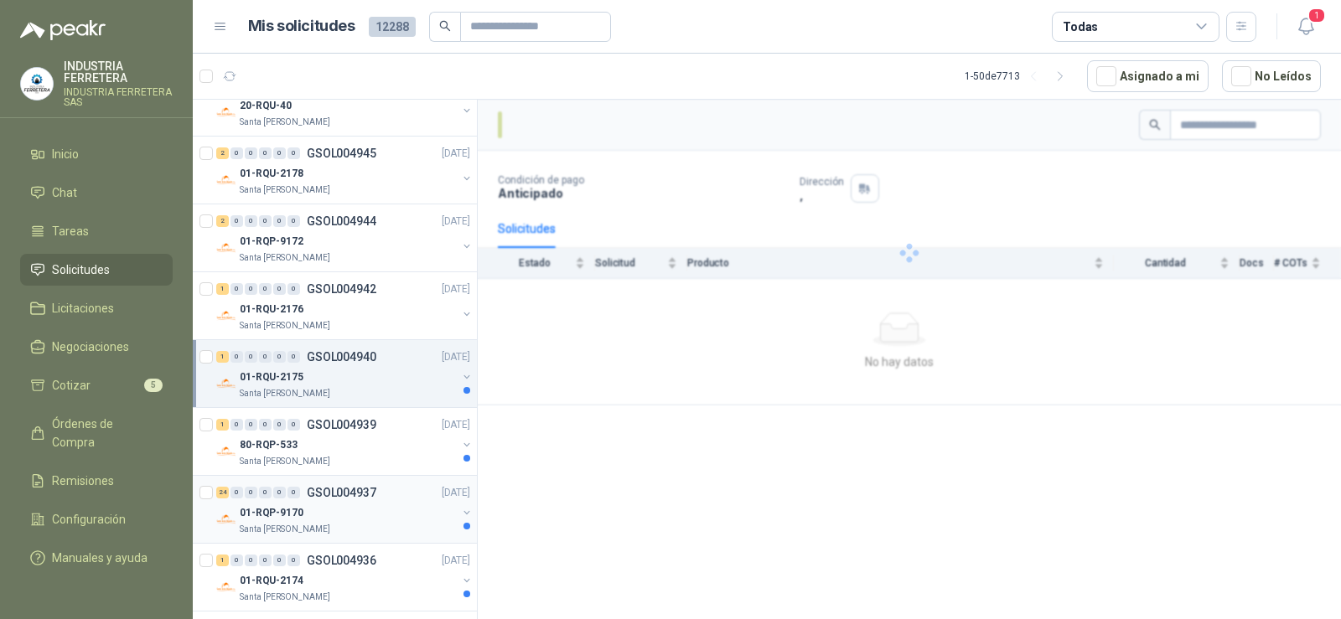
scroll to position [1425, 0]
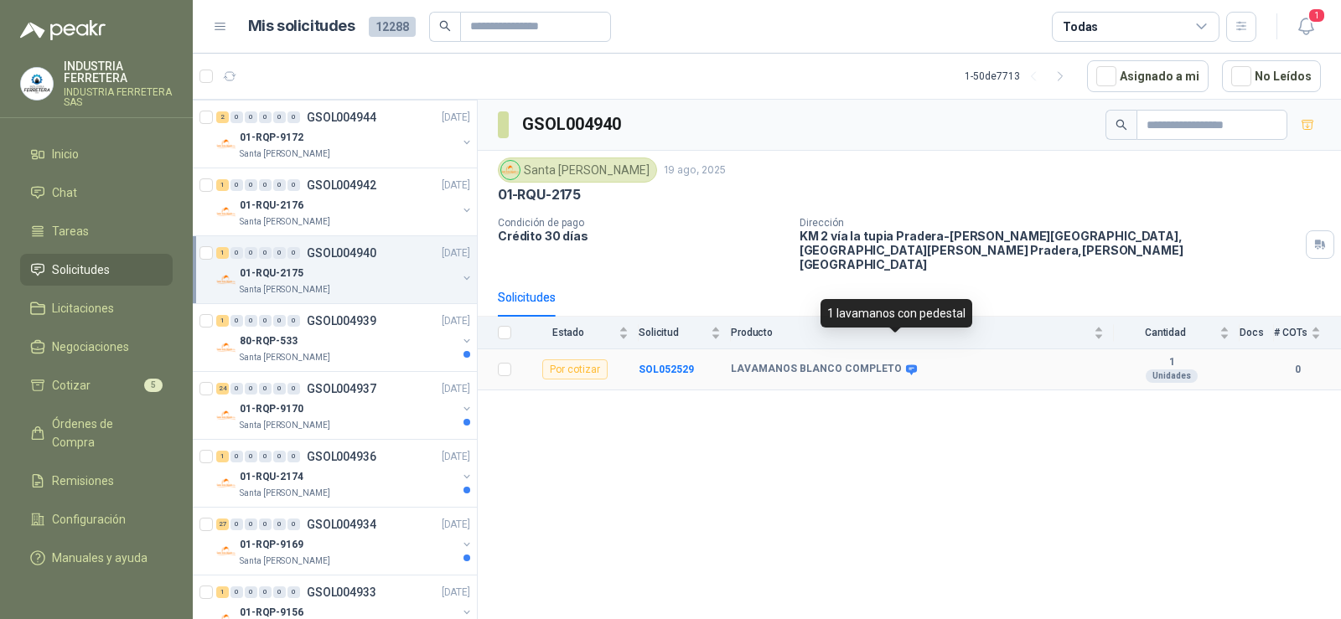
click at [905, 364] on icon at bounding box center [911, 370] width 13 height 13
drag, startPoint x: 903, startPoint y: 434, endPoint x: 919, endPoint y: 452, distance: 23.7
click at [903, 437] on div "GSOL004940 [GEOGRAPHIC_DATA][PERSON_NAME] [DATE] 01-RQU-2175 Condición de pago …" at bounding box center [909, 362] width 863 height 525
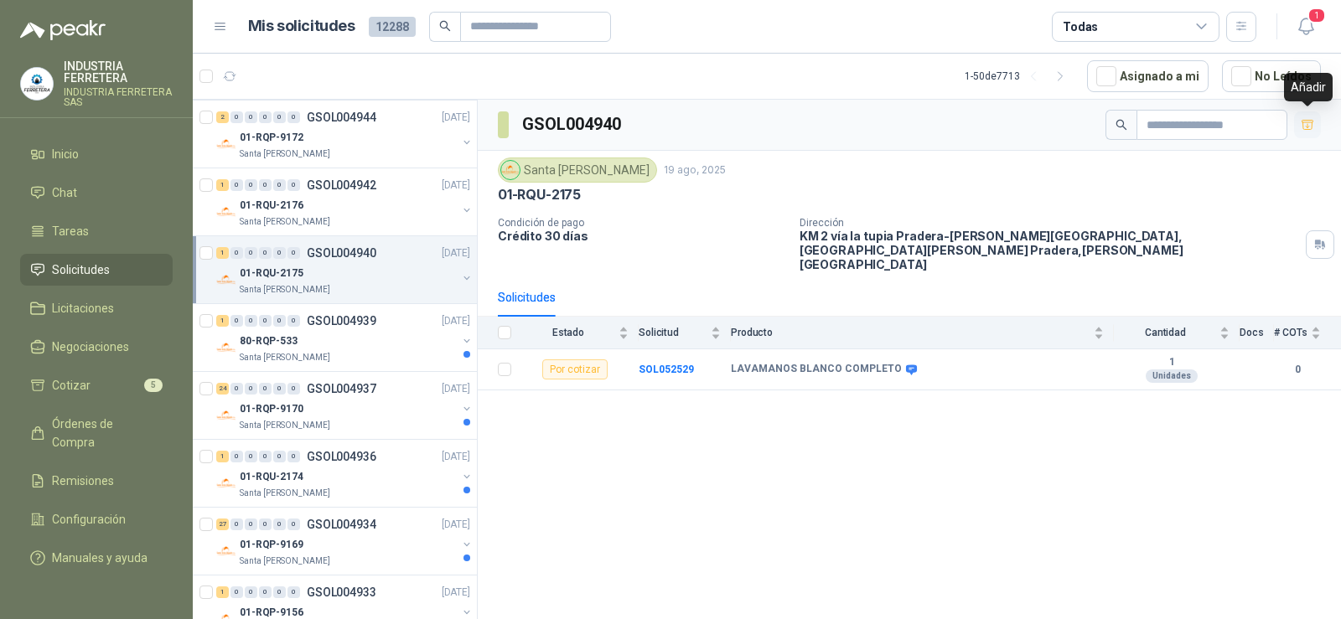
click at [1305, 127] on icon "button" at bounding box center [1308, 125] width 14 height 14
click at [300, 333] on div "80-RQP-533" at bounding box center [348, 341] width 217 height 20
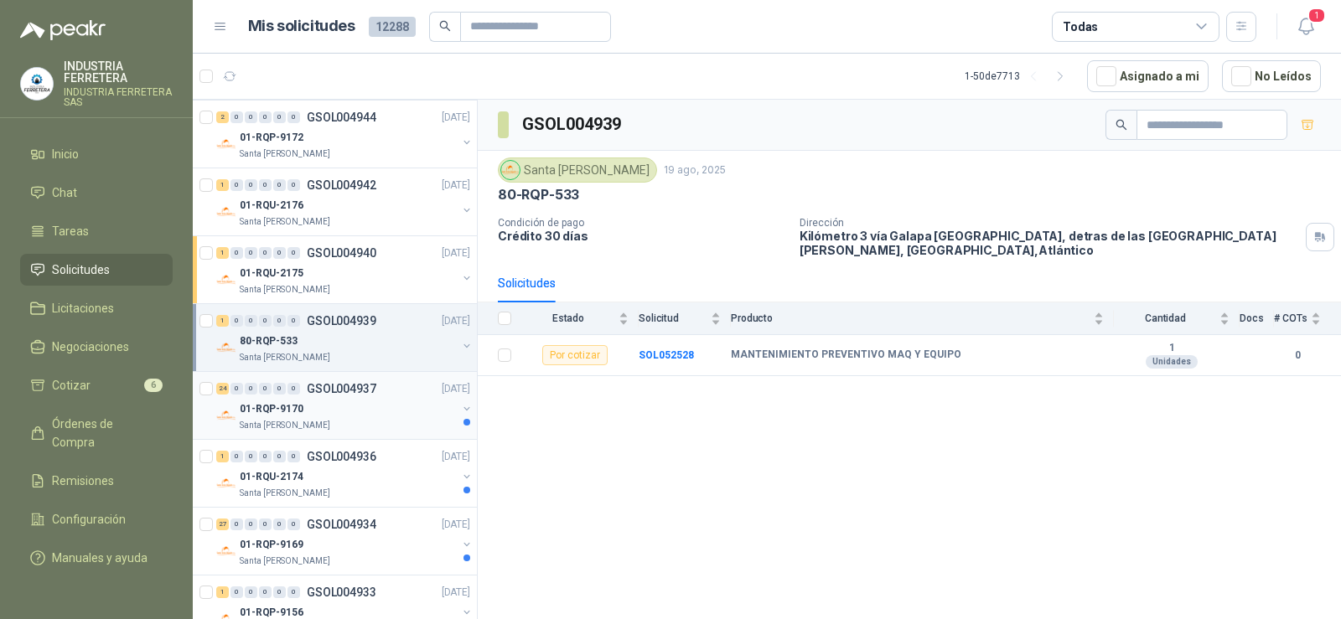
click at [330, 391] on p "GSOL004937" at bounding box center [342, 389] width 70 height 12
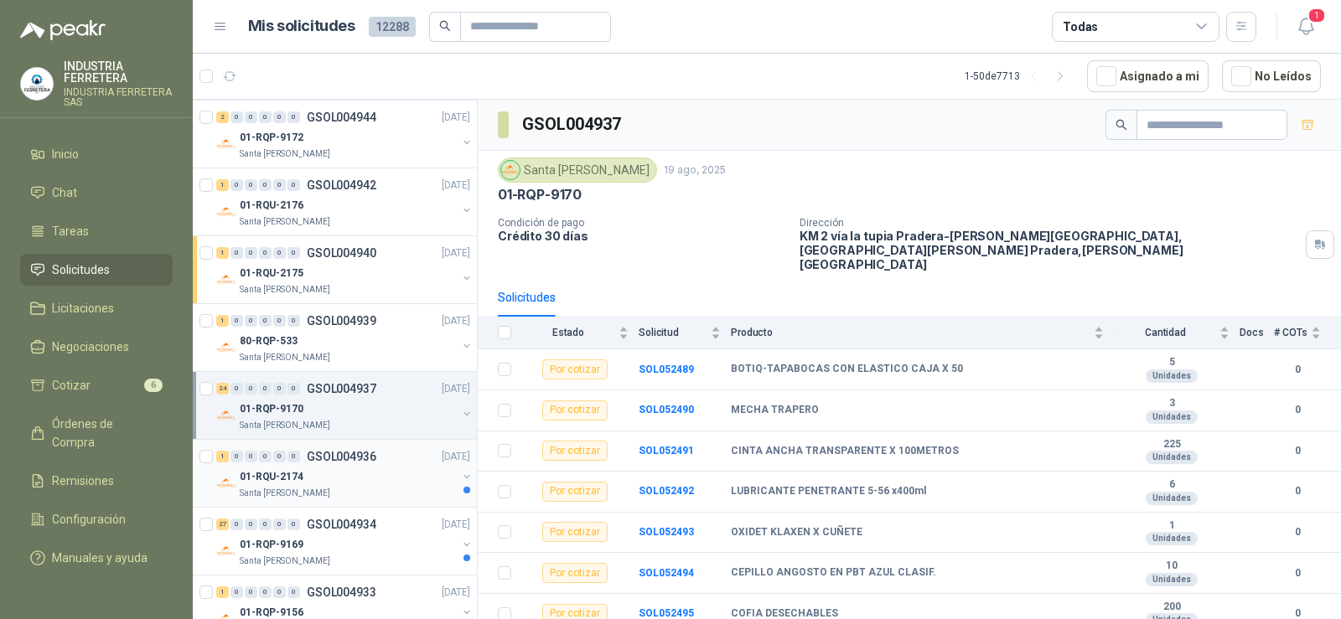
click at [323, 474] on div "01-RQU-2174" at bounding box center [348, 477] width 217 height 20
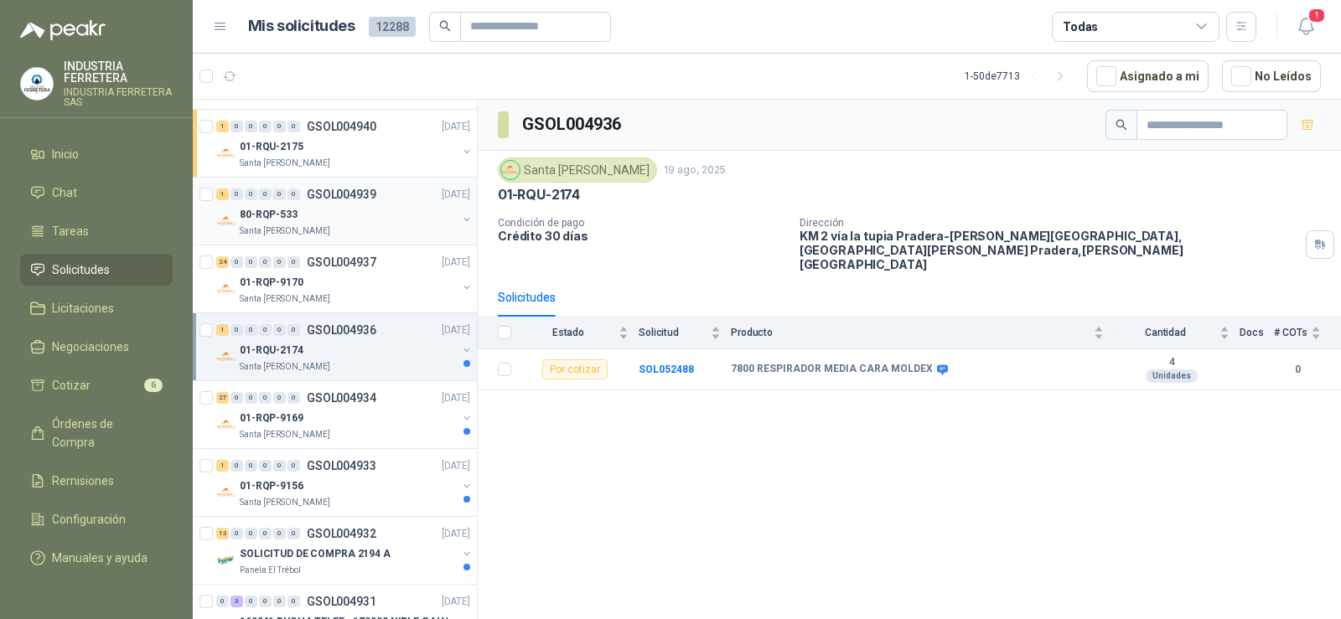
scroll to position [1592, 0]
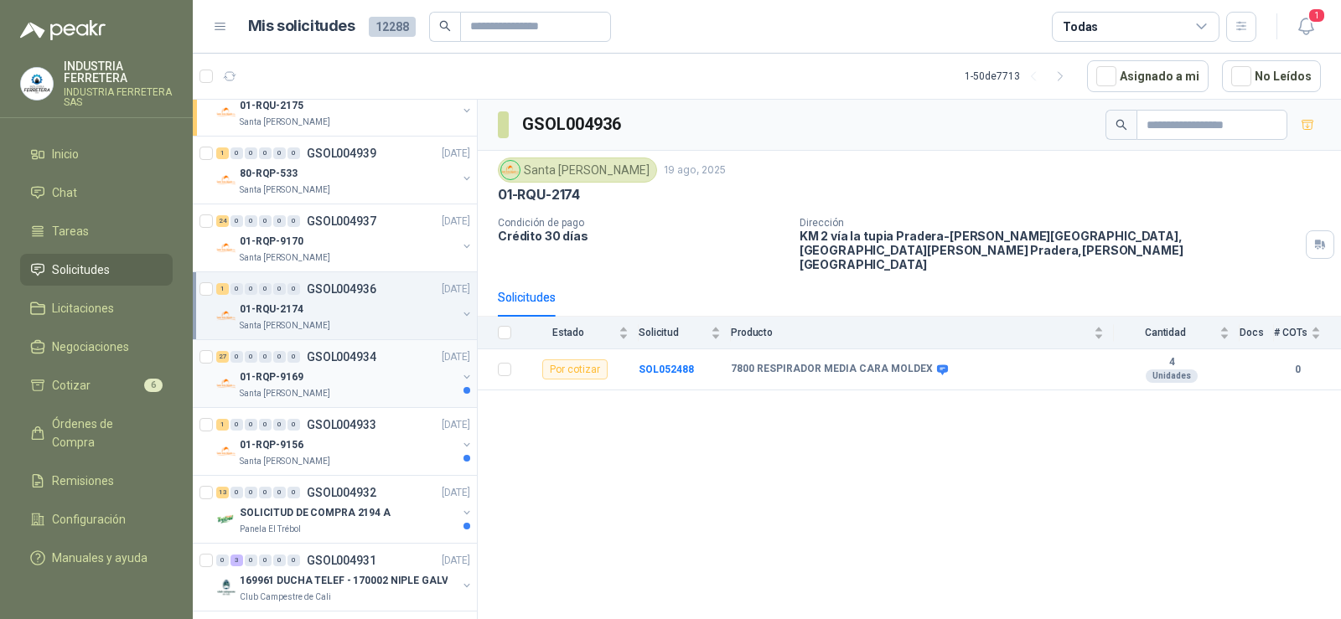
click at [335, 386] on div "01-RQP-9169" at bounding box center [348, 377] width 217 height 20
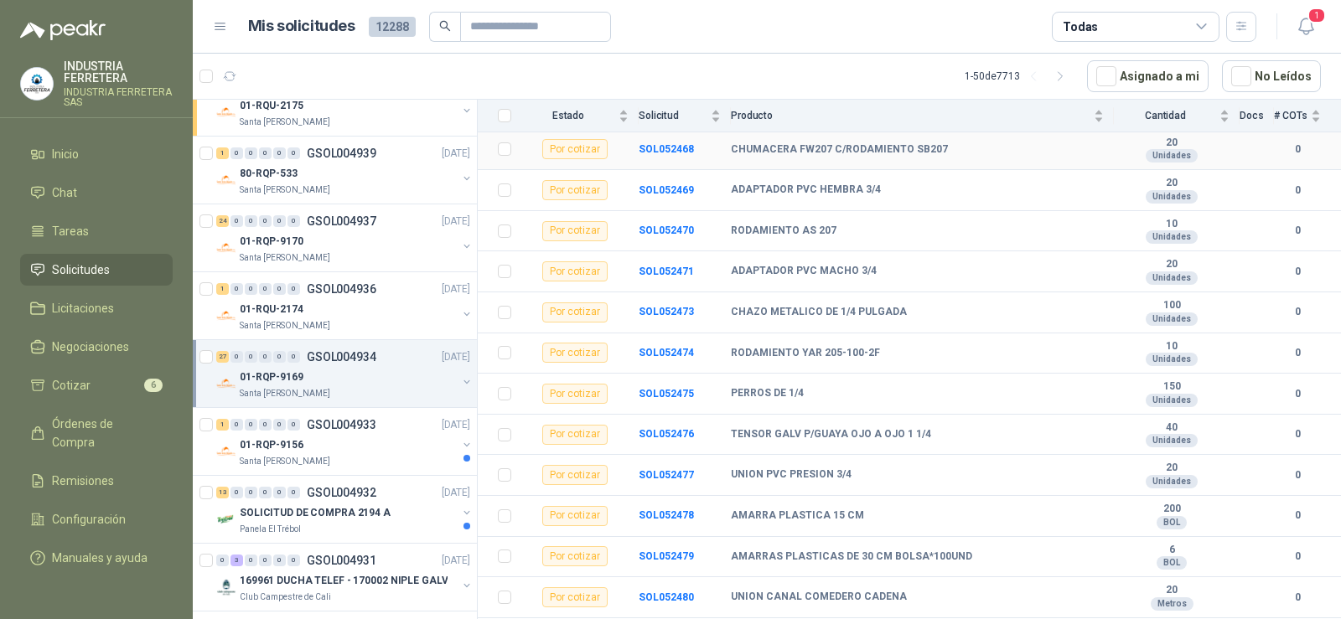
scroll to position [798, 0]
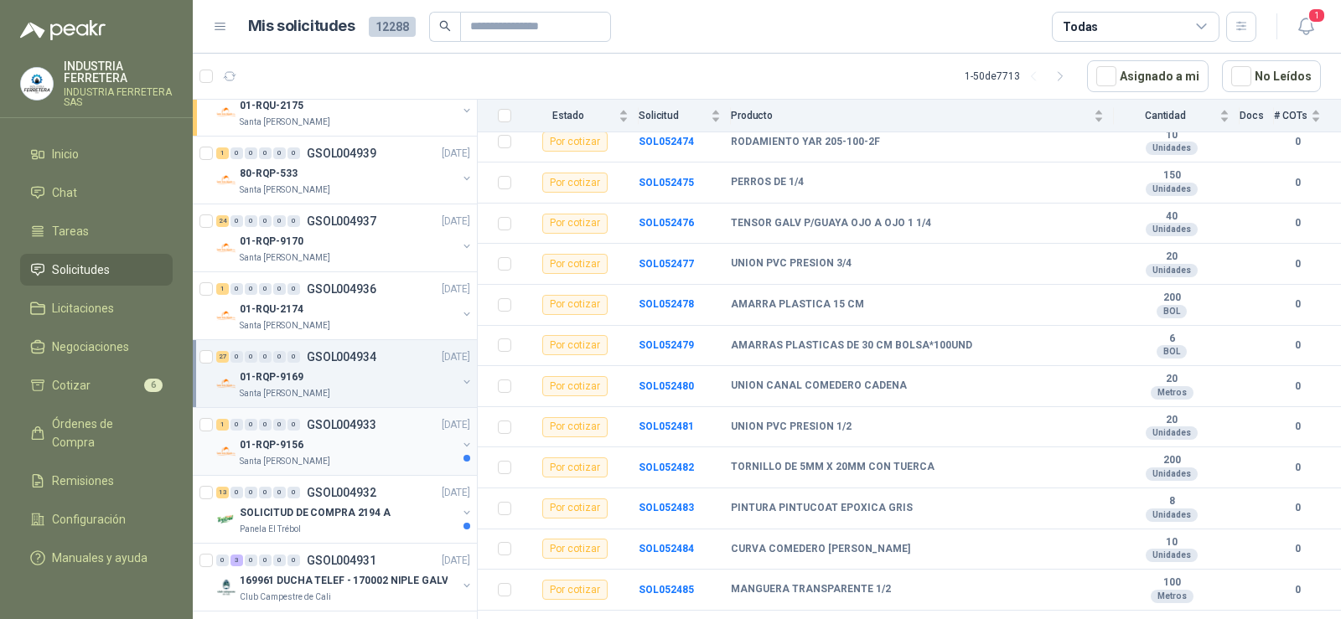
click at [321, 445] on div "01-RQP-9156" at bounding box center [348, 445] width 217 height 20
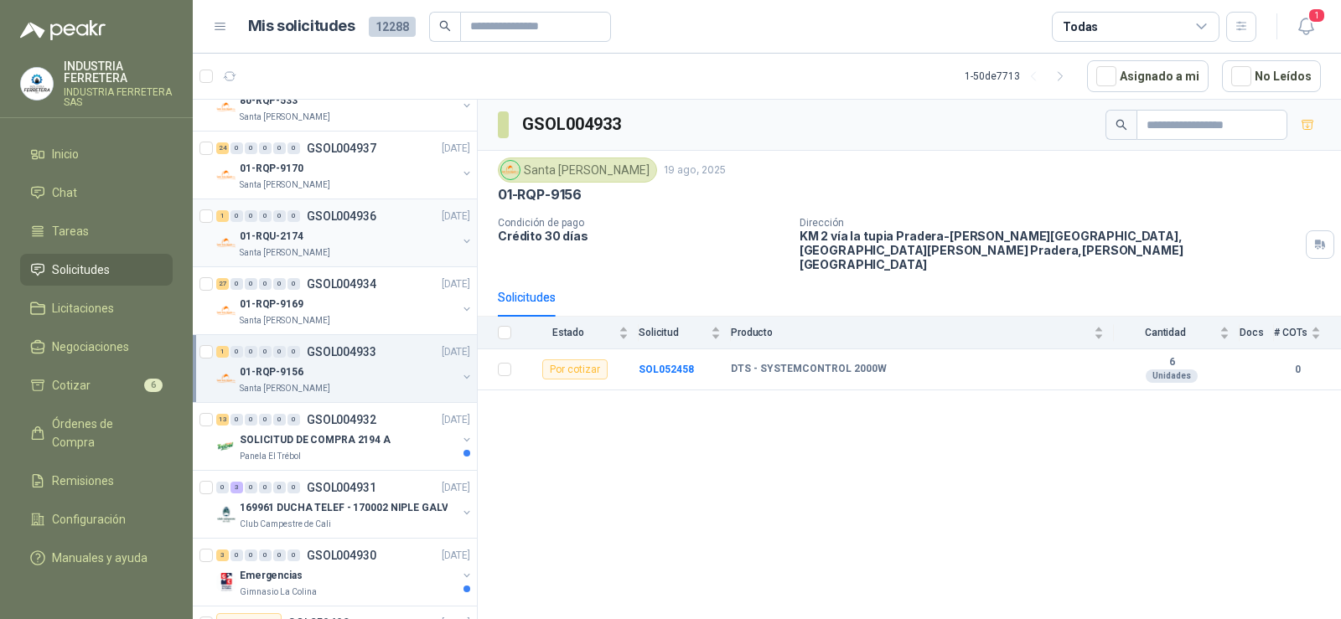
scroll to position [1760, 0]
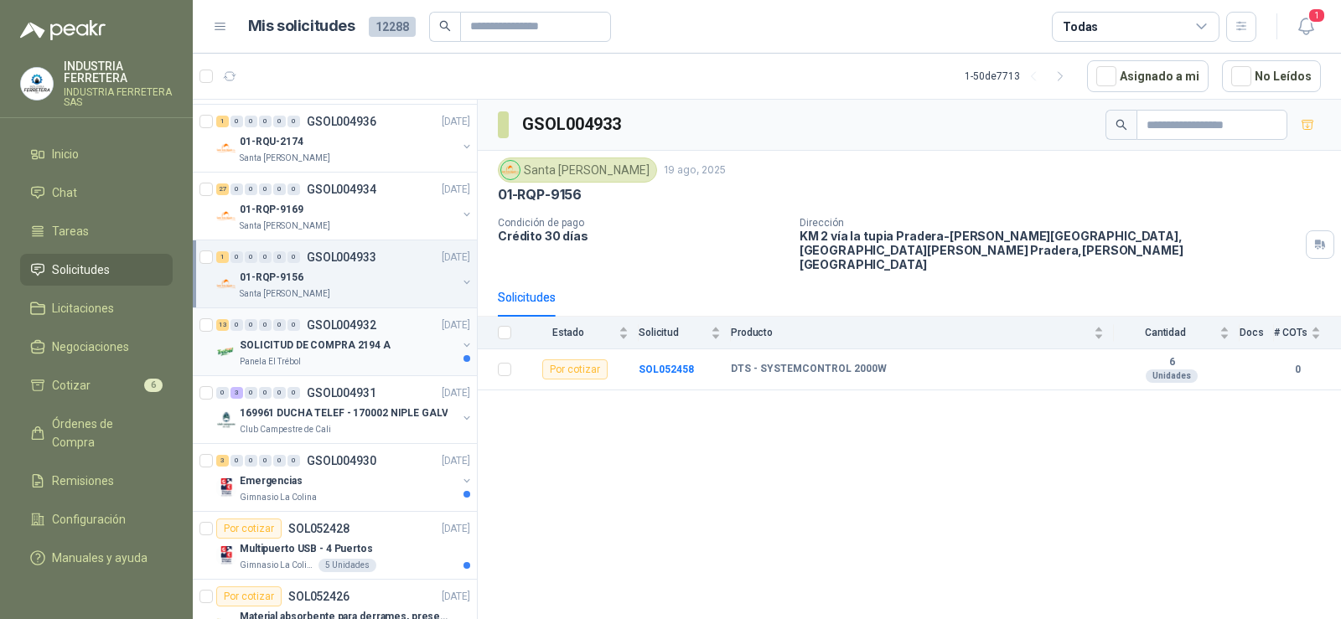
click at [310, 336] on div "SOLICITUD DE COMPRA 2194 A" at bounding box center [348, 345] width 217 height 20
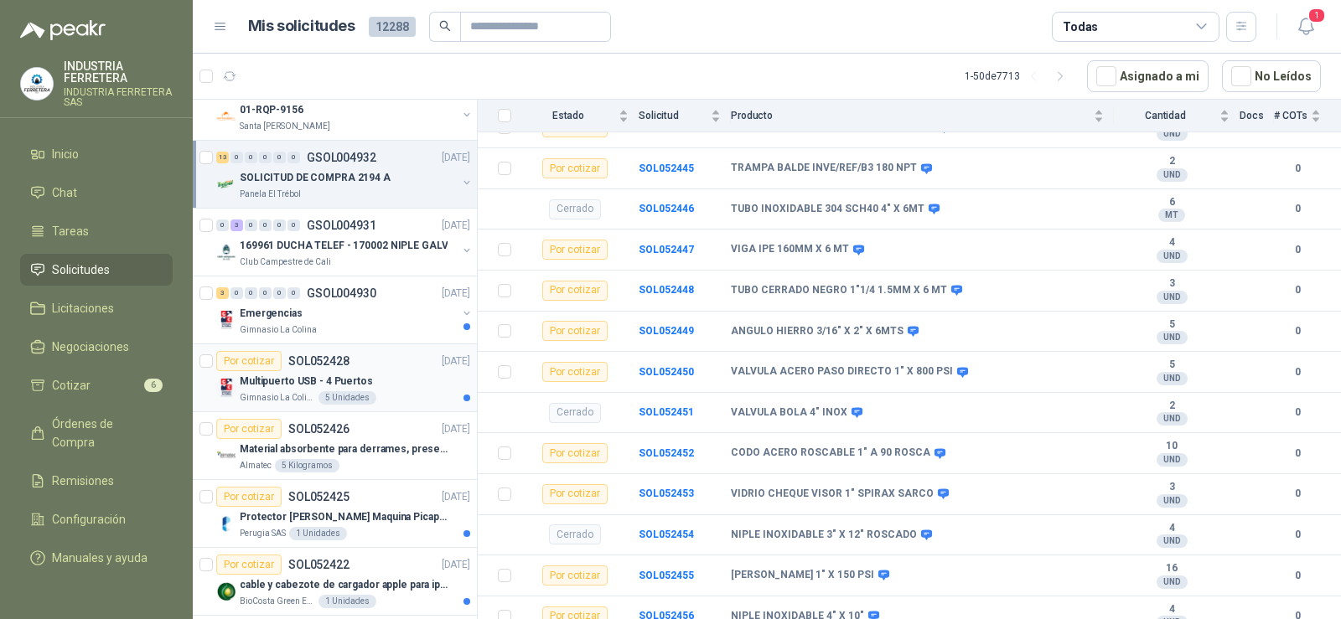
scroll to position [1760, 0]
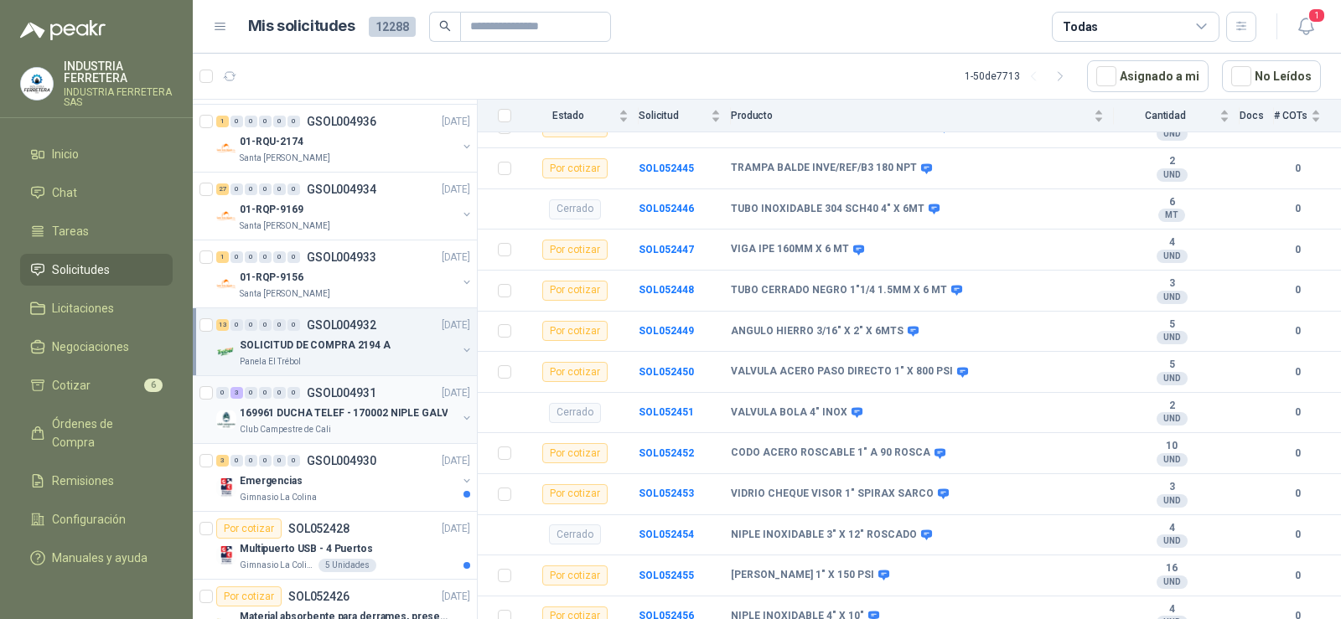
click at [305, 401] on div "0 3 0 0 0 0 GSOL004931 [DATE]" at bounding box center [344, 393] width 257 height 20
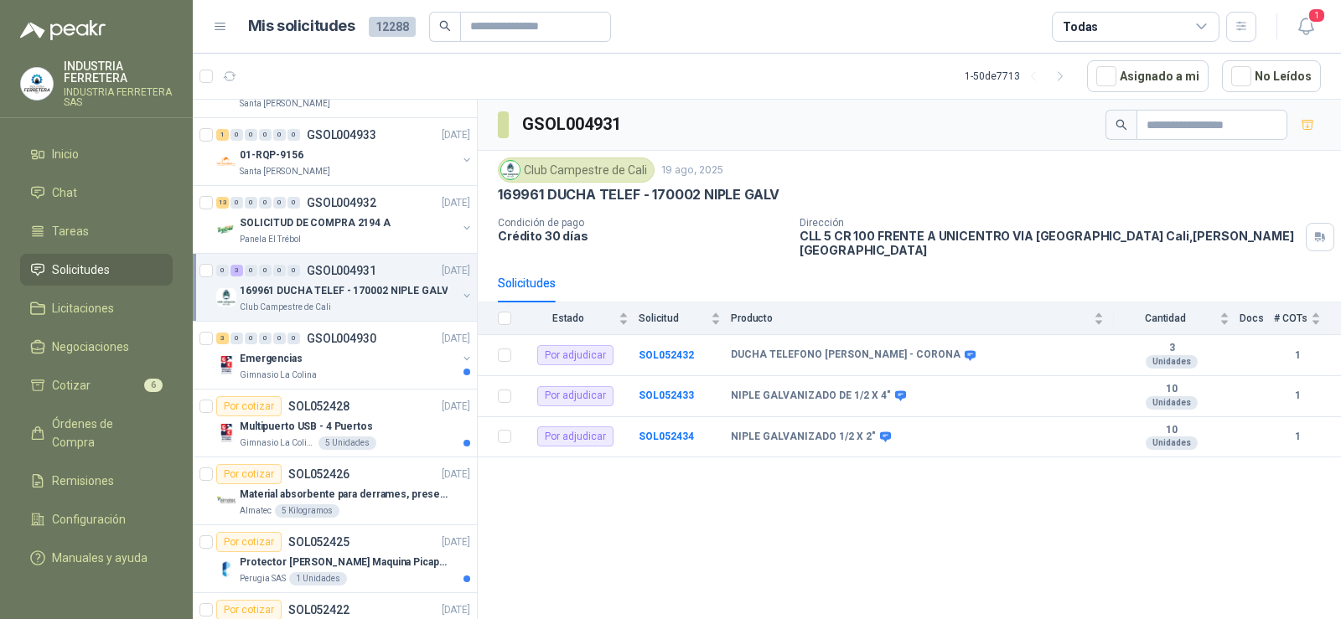
scroll to position [1928, 0]
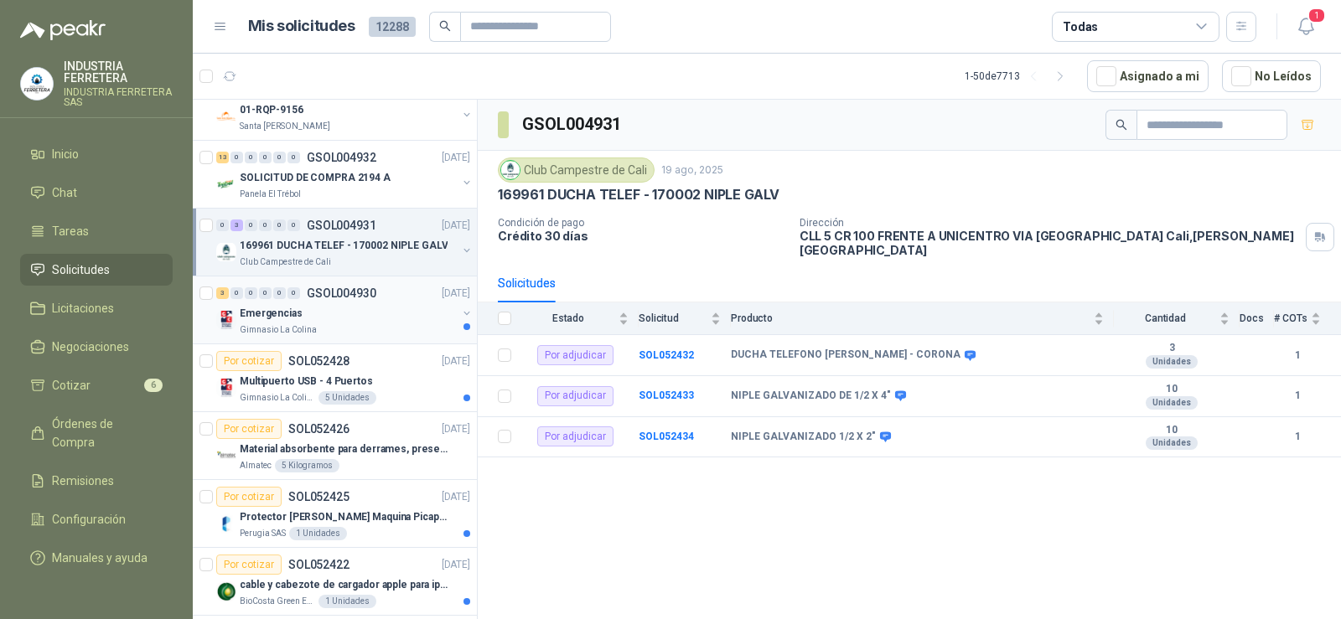
click at [333, 305] on div "Emergencias" at bounding box center [348, 313] width 217 height 20
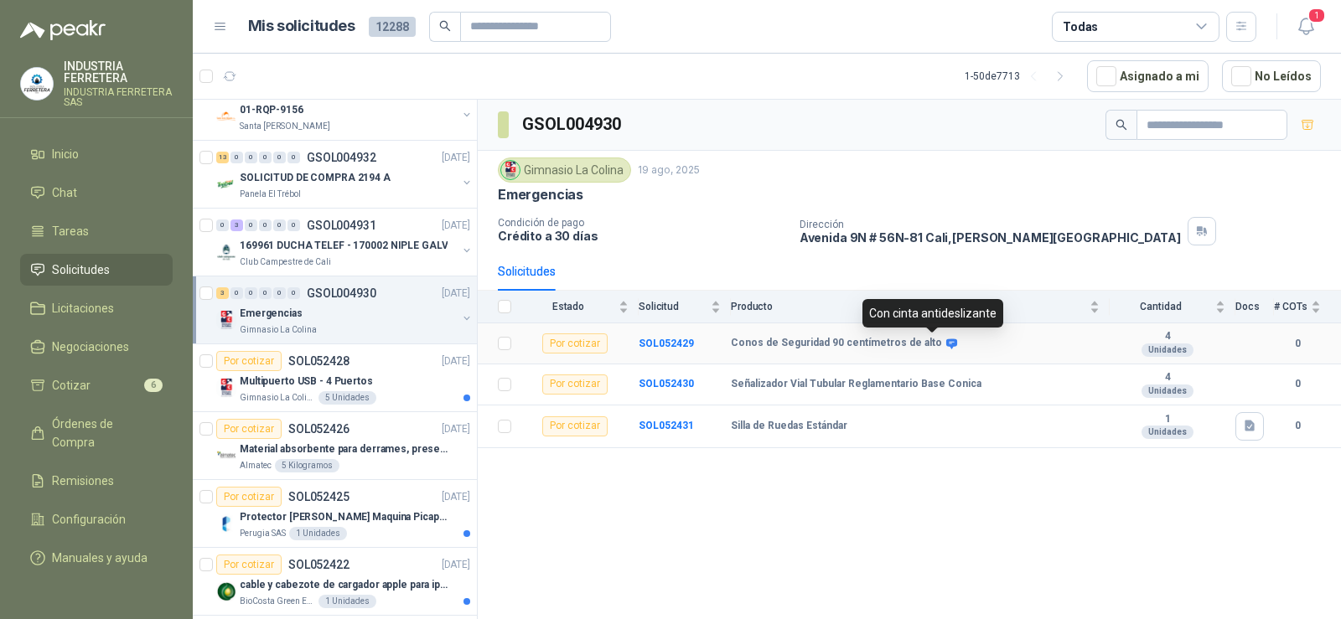
click at [946, 342] on icon at bounding box center [951, 344] width 11 height 10
click at [911, 528] on div "GSOL004930 Gimnasio [GEOGRAPHIC_DATA] [DATE] Emergencias Condición de pago Créd…" at bounding box center [909, 362] width 863 height 525
click at [919, 515] on div "GSOL004930 Gimnasio [GEOGRAPHIC_DATA] [DATE] Emergencias Condición de pago Créd…" at bounding box center [909, 362] width 863 height 525
click at [359, 390] on div "Multipuerto USB - 4 Puertos" at bounding box center [355, 381] width 230 height 20
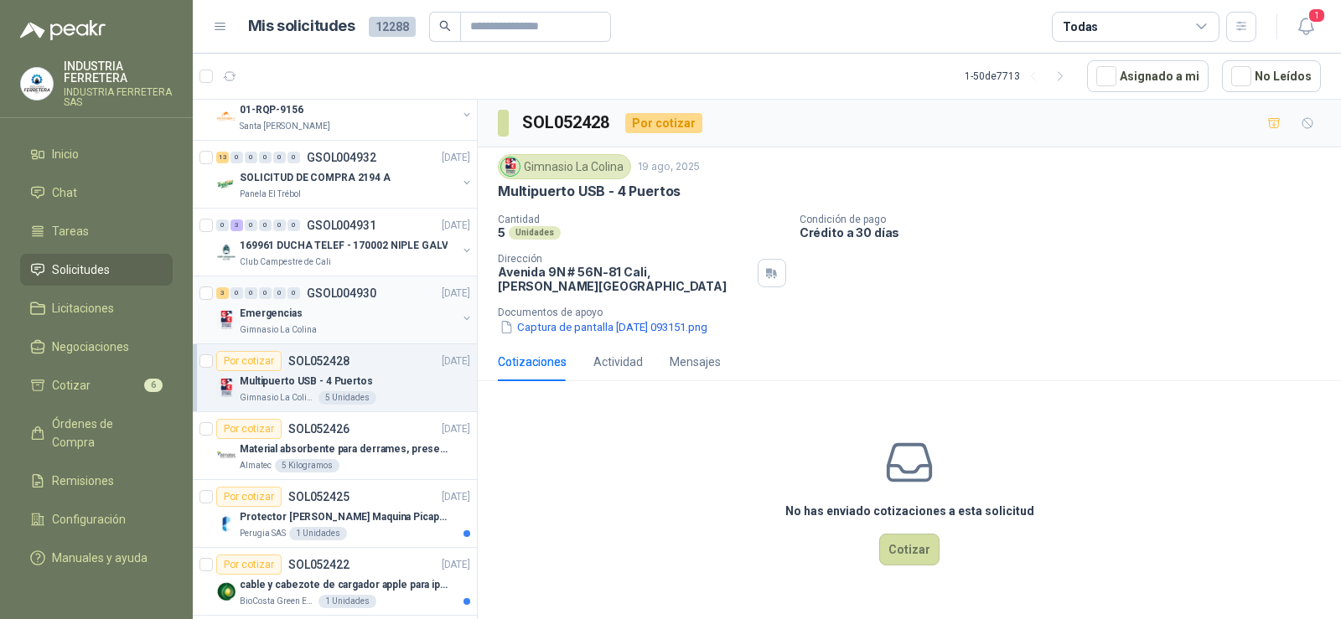
click at [306, 318] on div "Emergencias" at bounding box center [348, 313] width 217 height 20
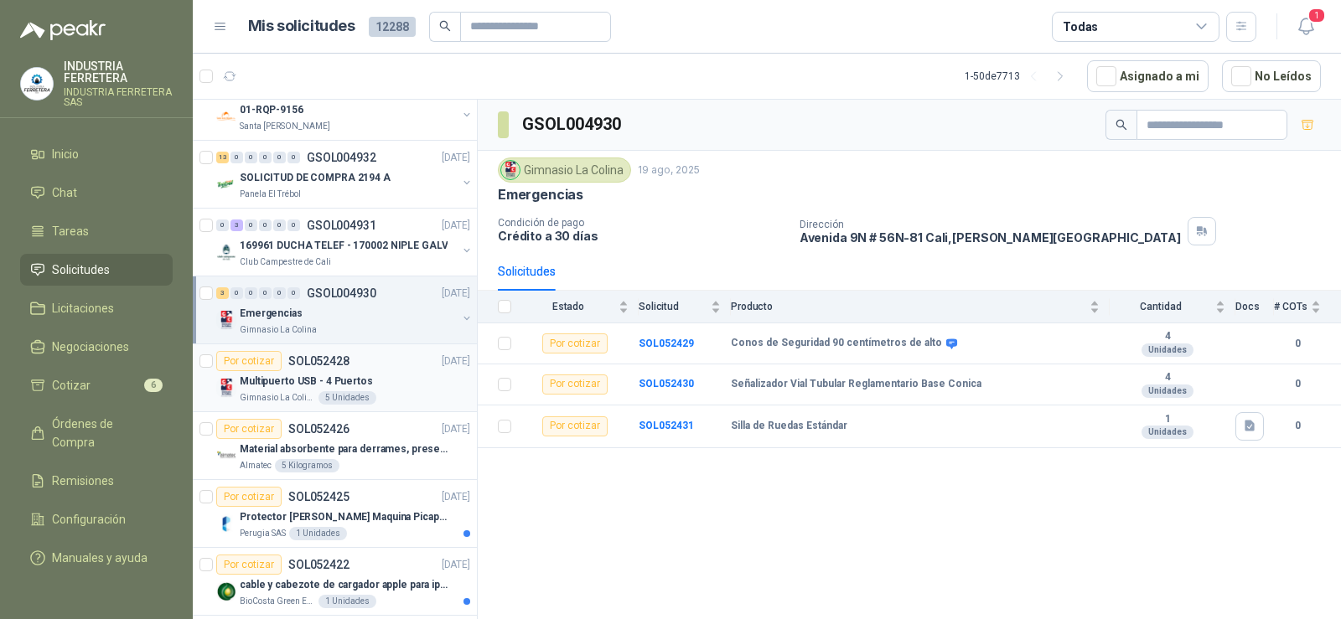
click at [342, 390] on div "Multipuerto USB - 4 Puertos" at bounding box center [355, 381] width 230 height 20
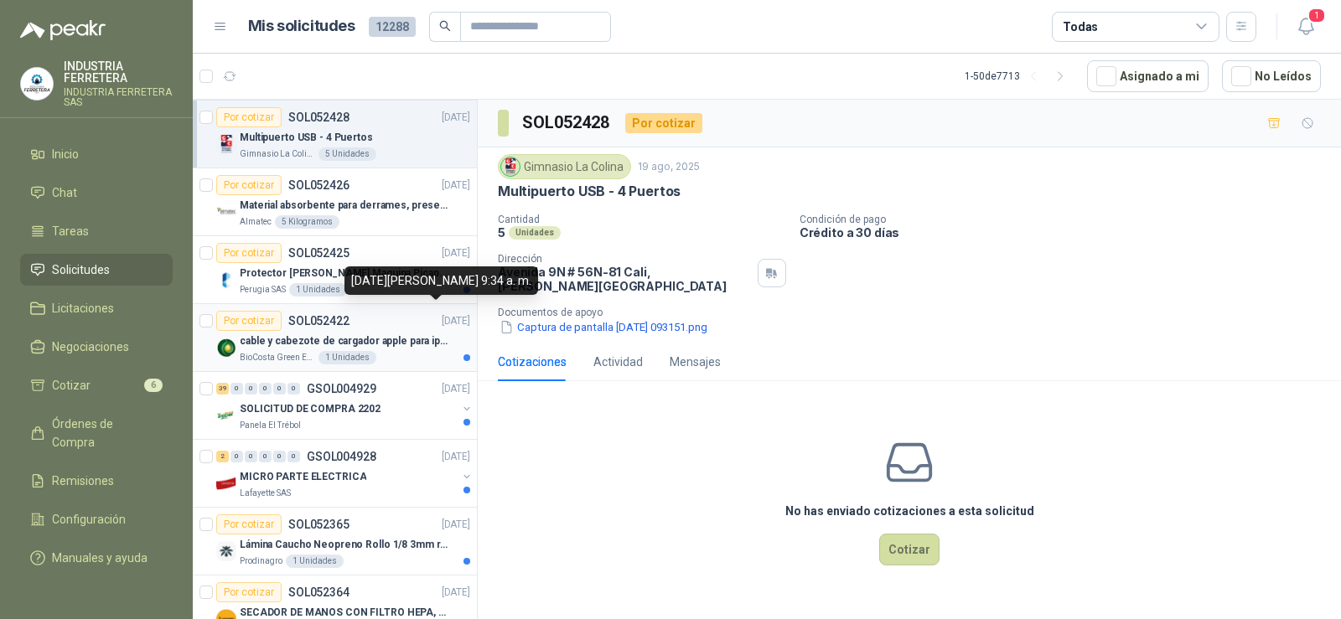
scroll to position [2179, 0]
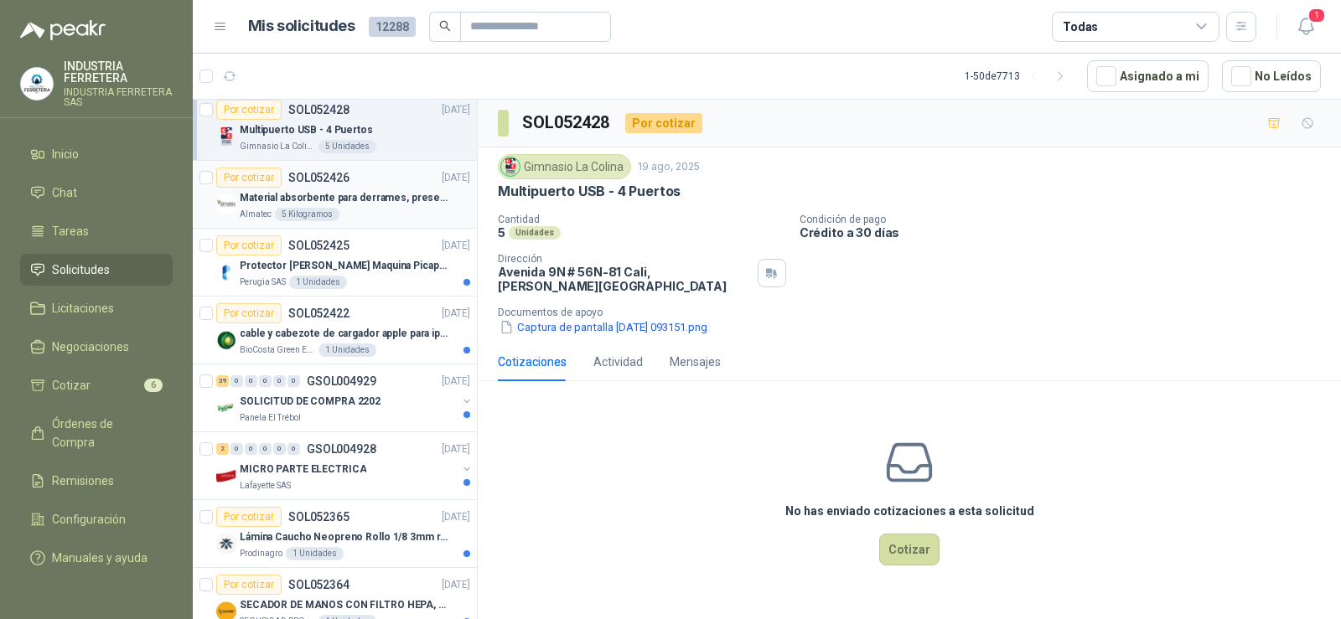
click at [382, 188] on div "Material absorbente para derrames, presentación por kg" at bounding box center [355, 198] width 230 height 20
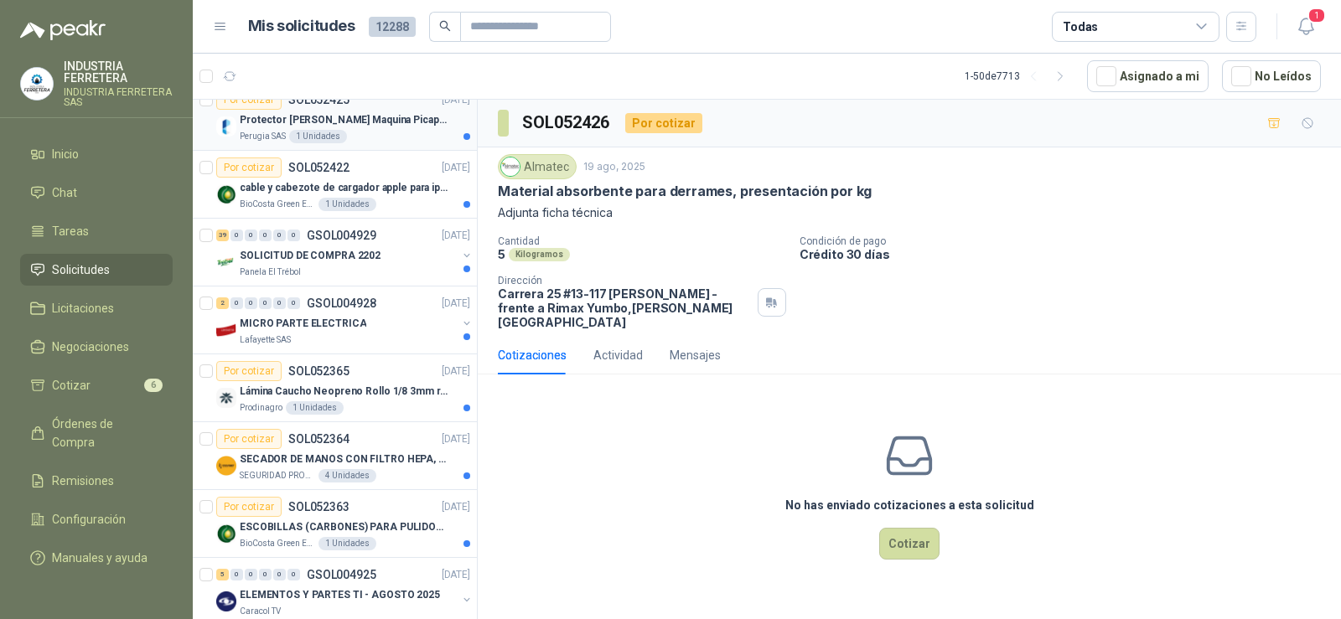
scroll to position [2347, 0]
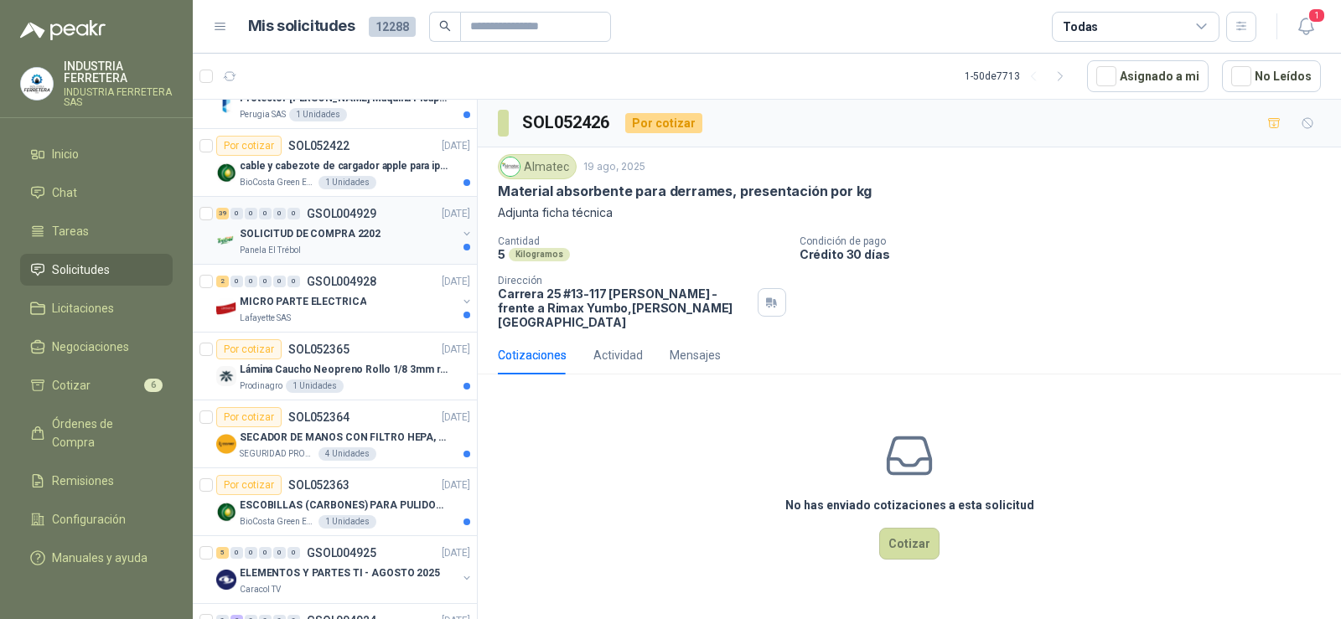
click at [318, 209] on p "GSOL004929" at bounding box center [342, 214] width 70 height 12
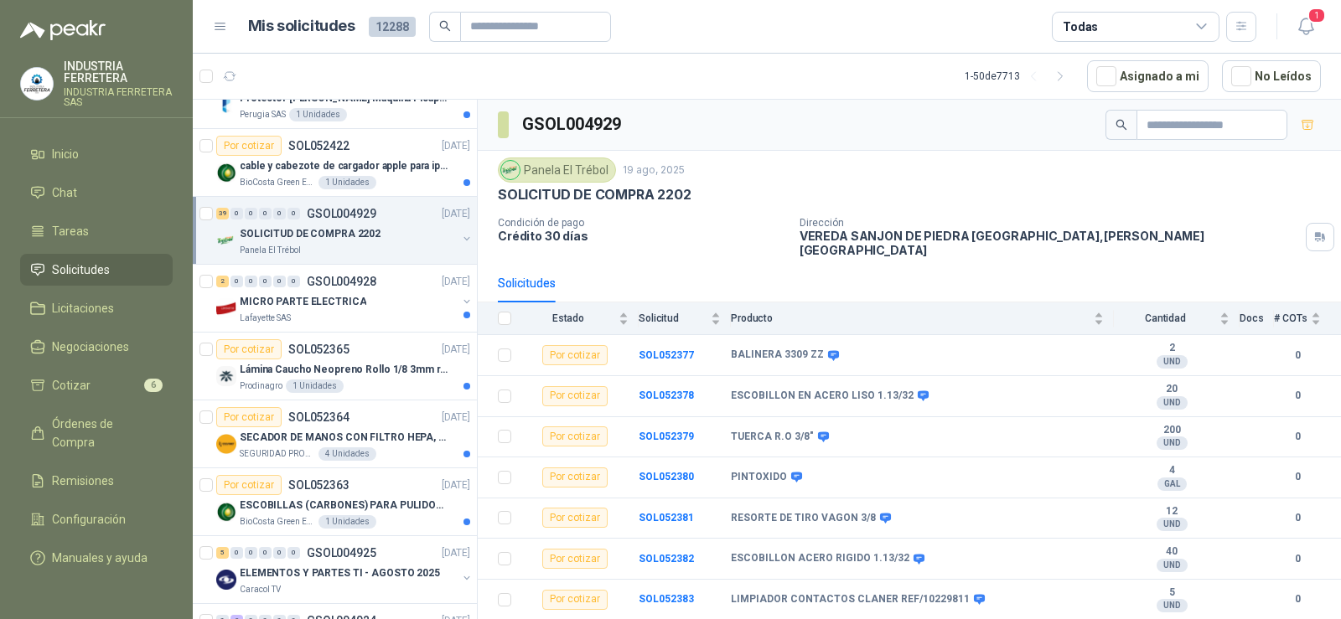
scroll to position [2430, 0]
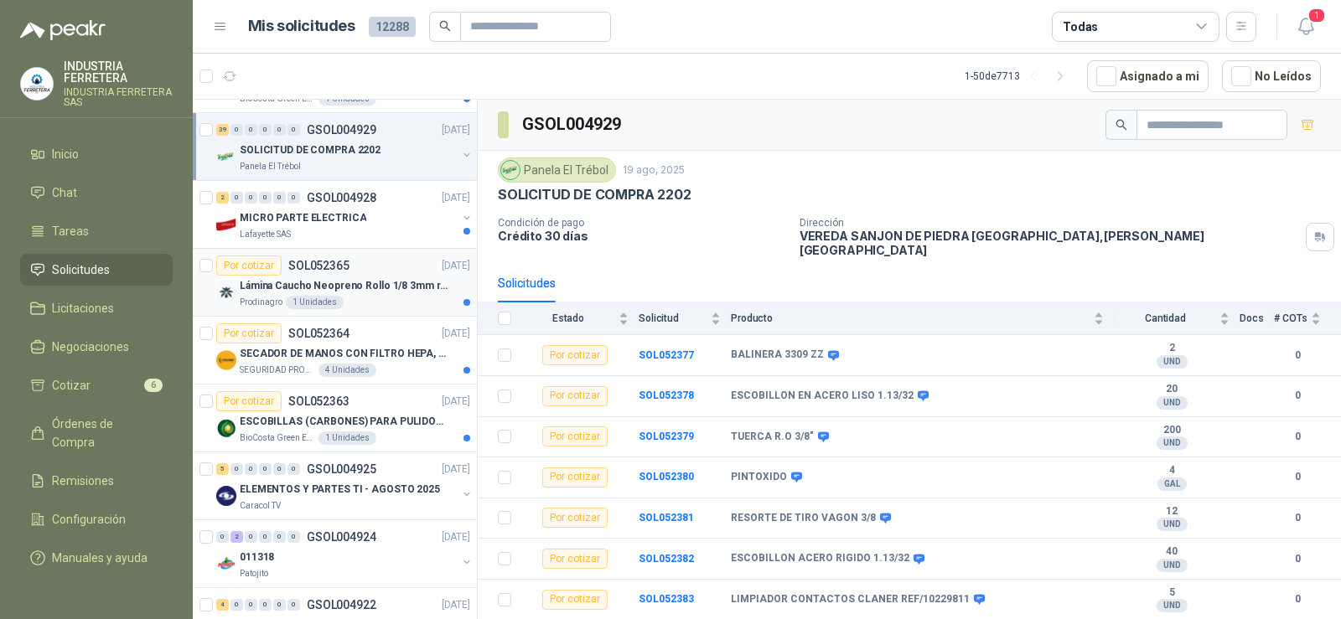
click at [339, 296] on div "Lámina Caucho Neopreno Rollo 1/8 3mm rollo x 10M Prodinagro 1 Unidades" at bounding box center [355, 293] width 230 height 34
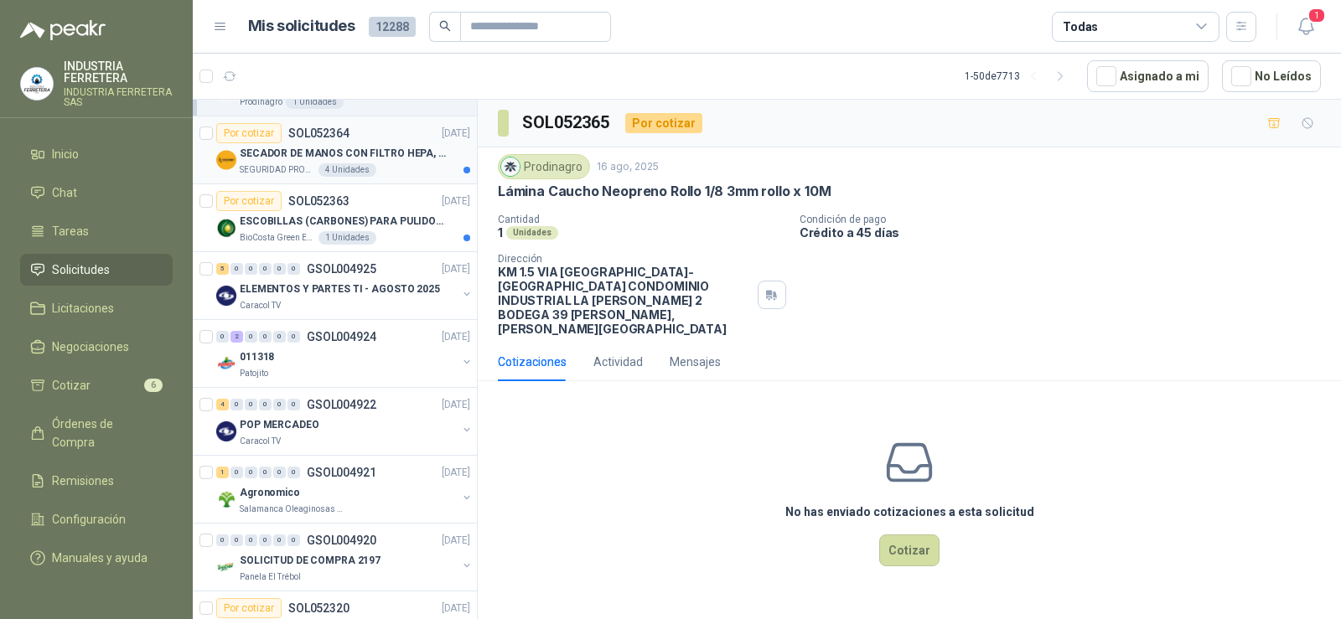
scroll to position [2682, 0]
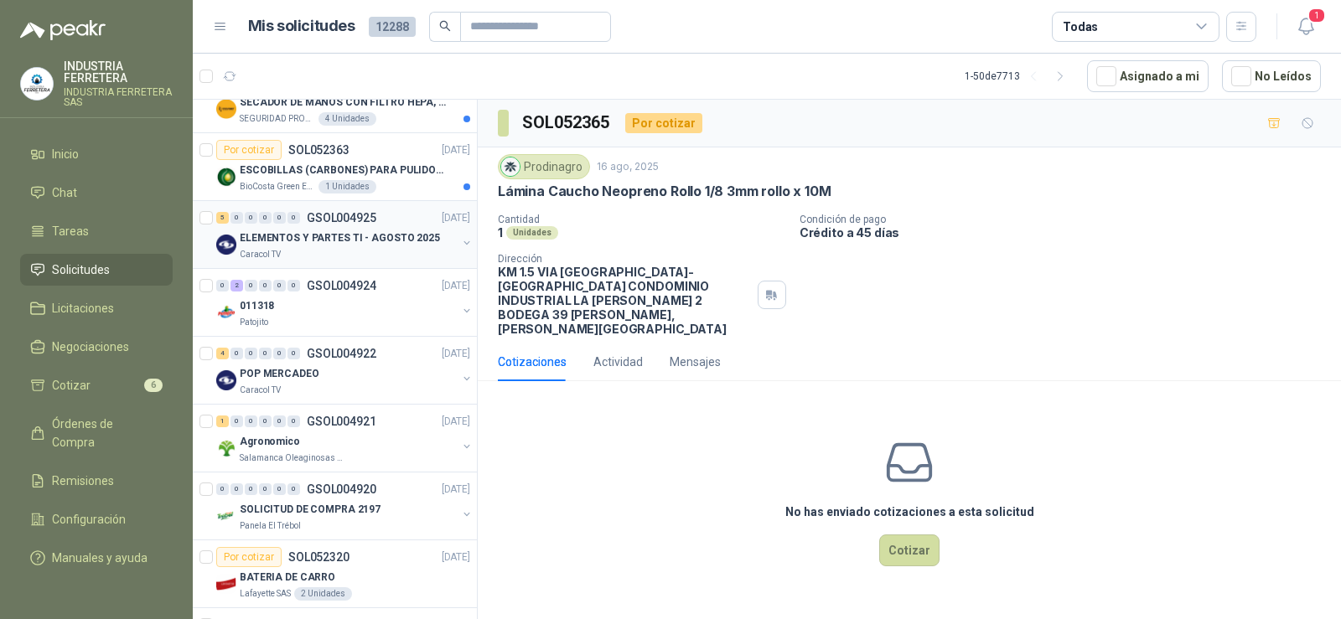
click at [311, 223] on p "GSOL004925" at bounding box center [342, 218] width 70 height 12
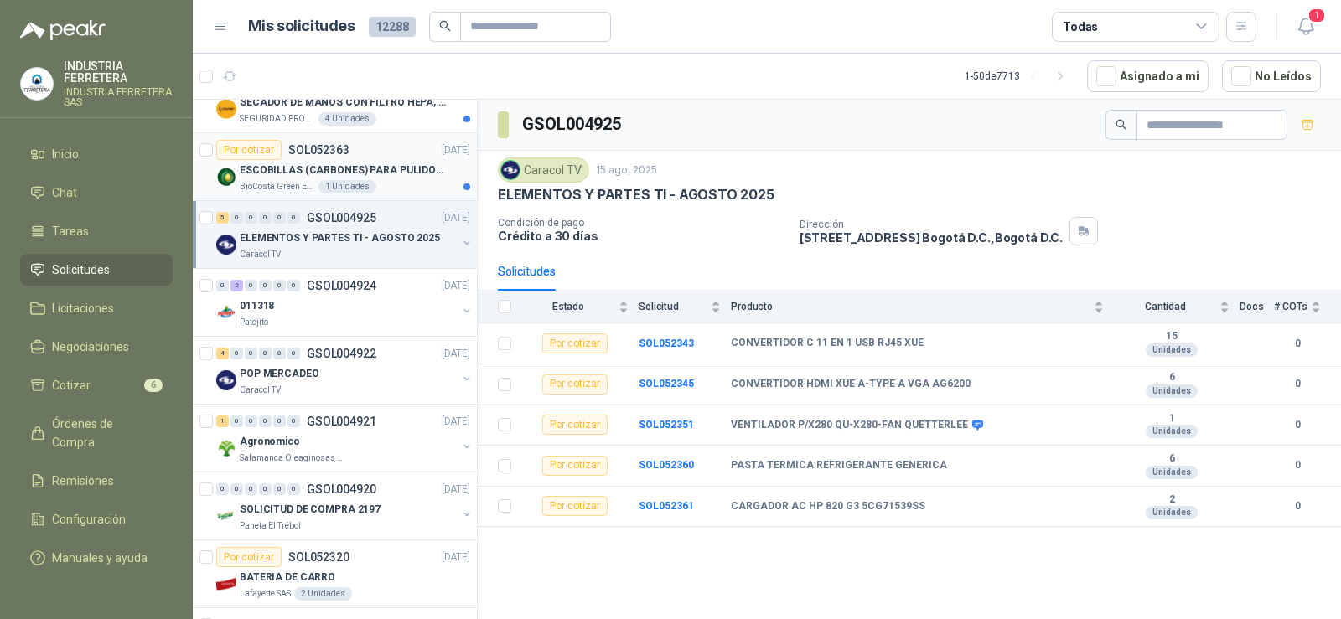
click at [312, 170] on p "ESCOBILLAS (CARBONES) PARA PULIDORA DEWALT" at bounding box center [344, 171] width 209 height 16
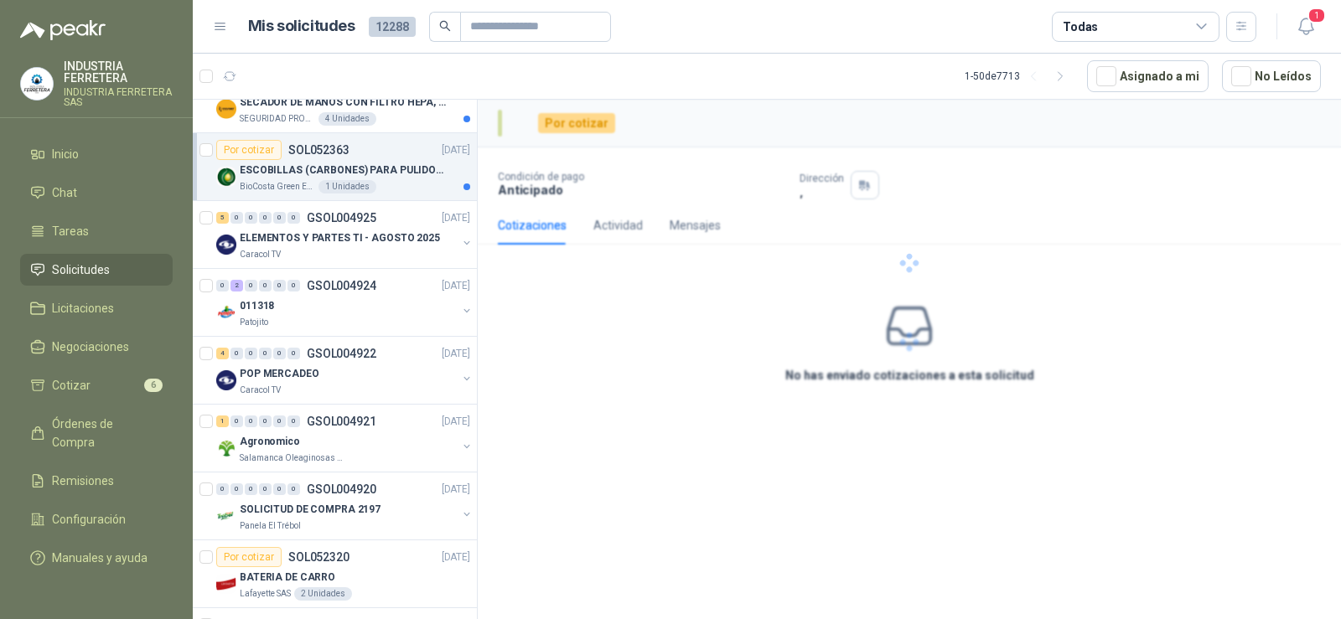
scroll to position [2598, 0]
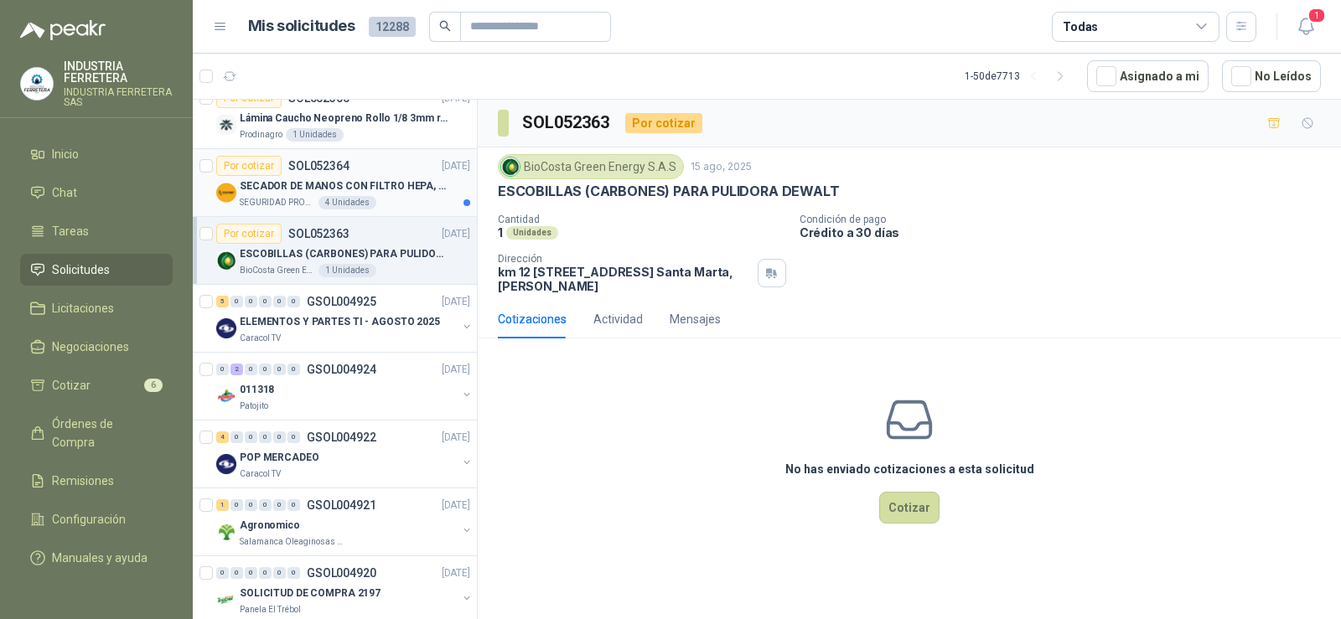
click at [291, 180] on p "SECADOR DE MANOS CON FILTRO HEPA, SECADO RAPIDO" at bounding box center [344, 187] width 209 height 16
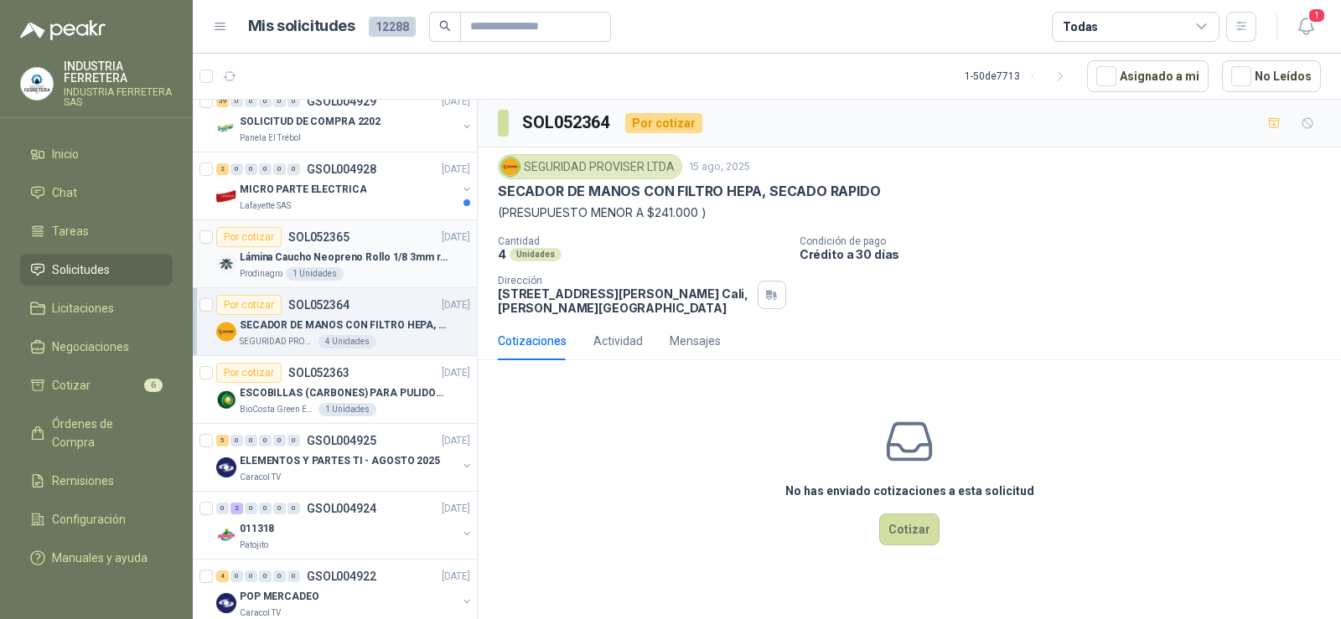
scroll to position [2430, 0]
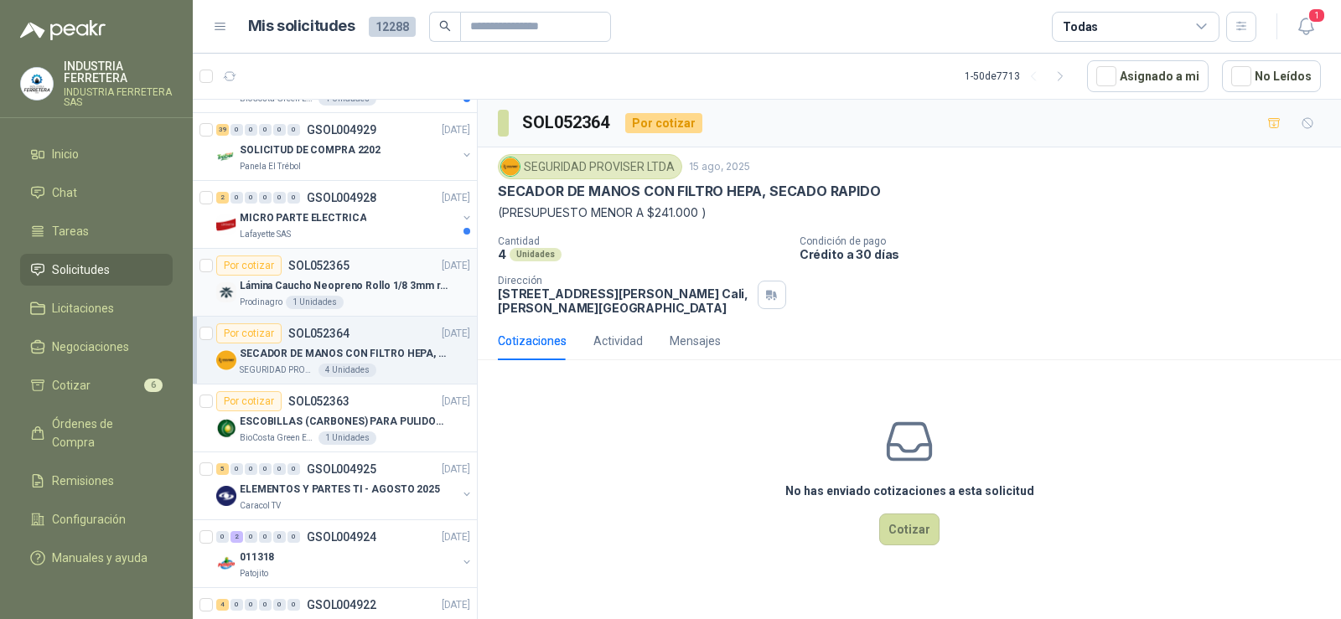
click at [319, 297] on div "1 Unidades" at bounding box center [315, 302] width 58 height 13
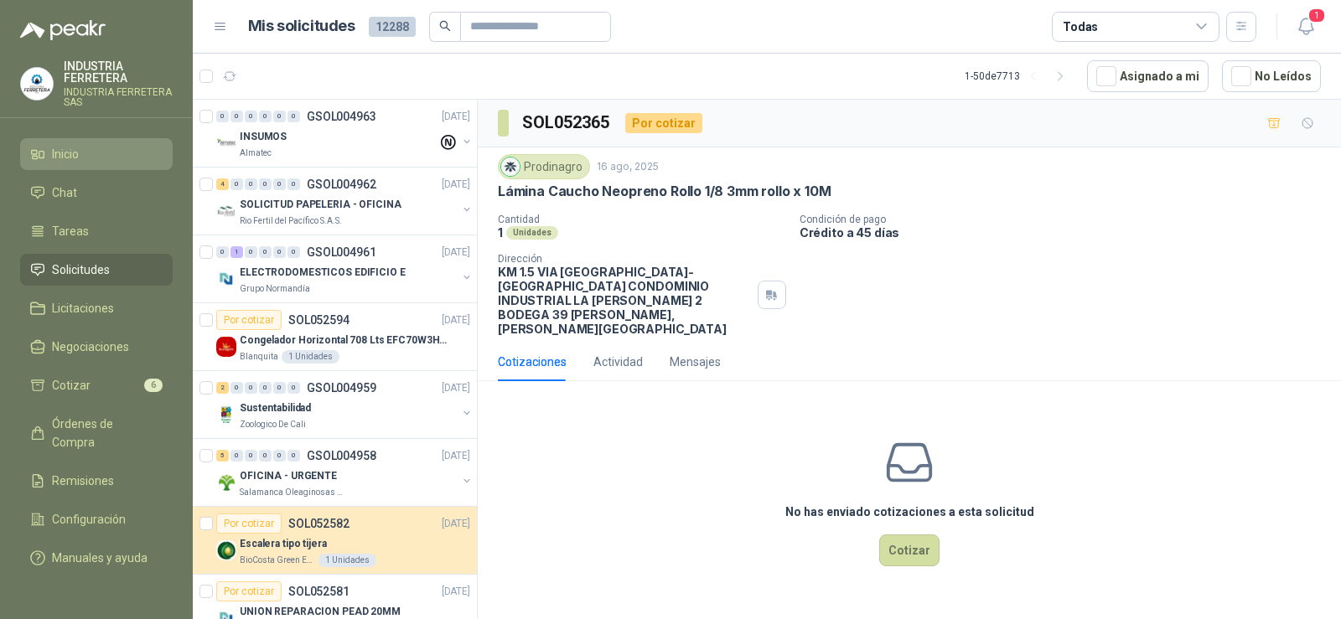
click at [94, 159] on li "Inicio" at bounding box center [96, 154] width 132 height 18
click at [89, 266] on span "Solicitudes" at bounding box center [81, 270] width 58 height 18
